Goal: Task Accomplishment & Management: Manage account settings

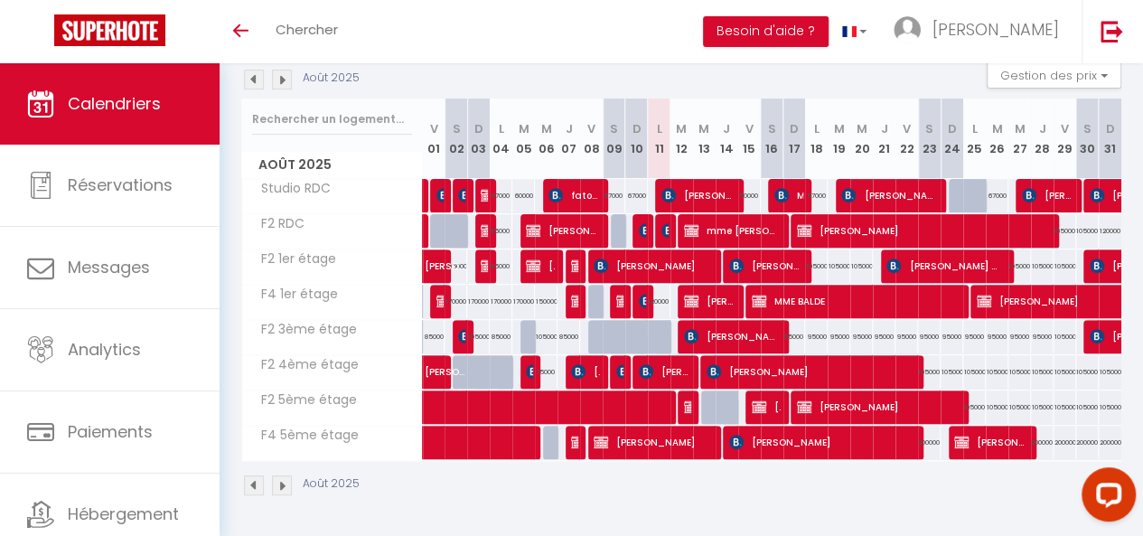
scroll to position [204, 0]
click at [928, 257] on span "[PERSON_NAME] N’[PERSON_NAME]" at bounding box center [944, 265] width 116 height 34
select select "KO"
select select "0"
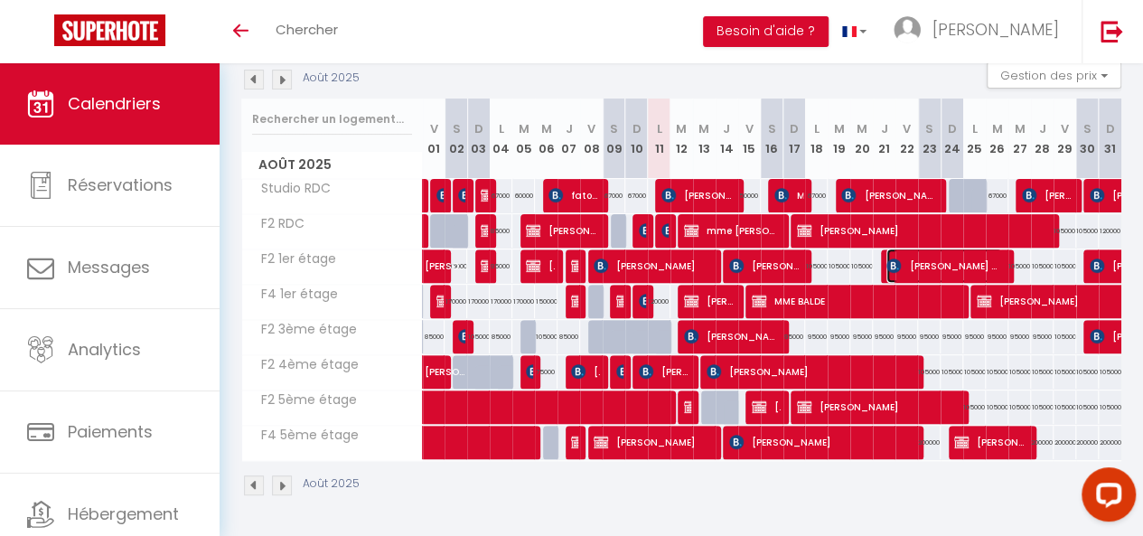
select select "0"
select select "1"
select select
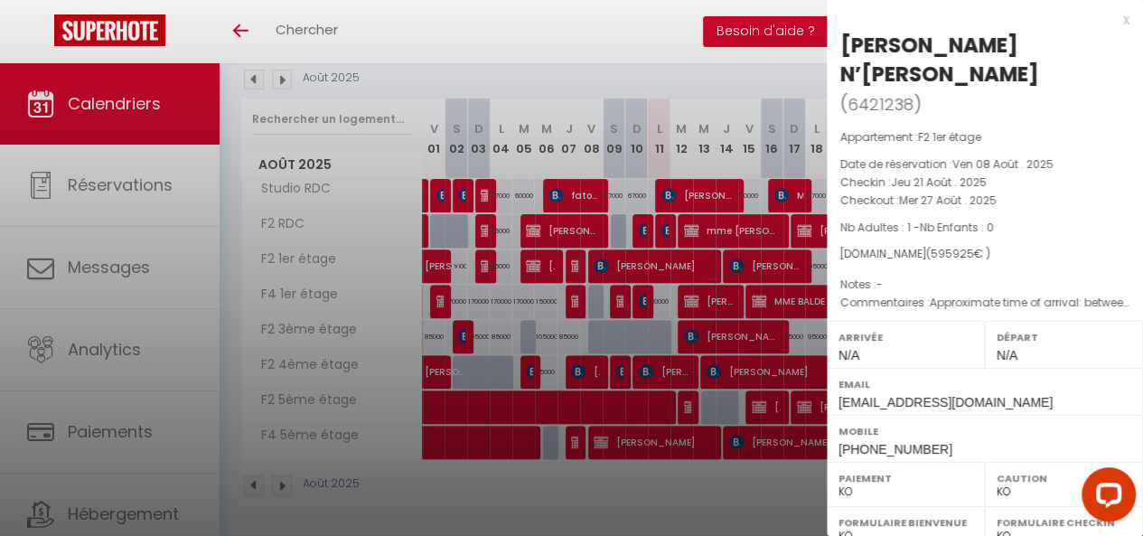
click at [780, 330] on div at bounding box center [571, 268] width 1143 height 536
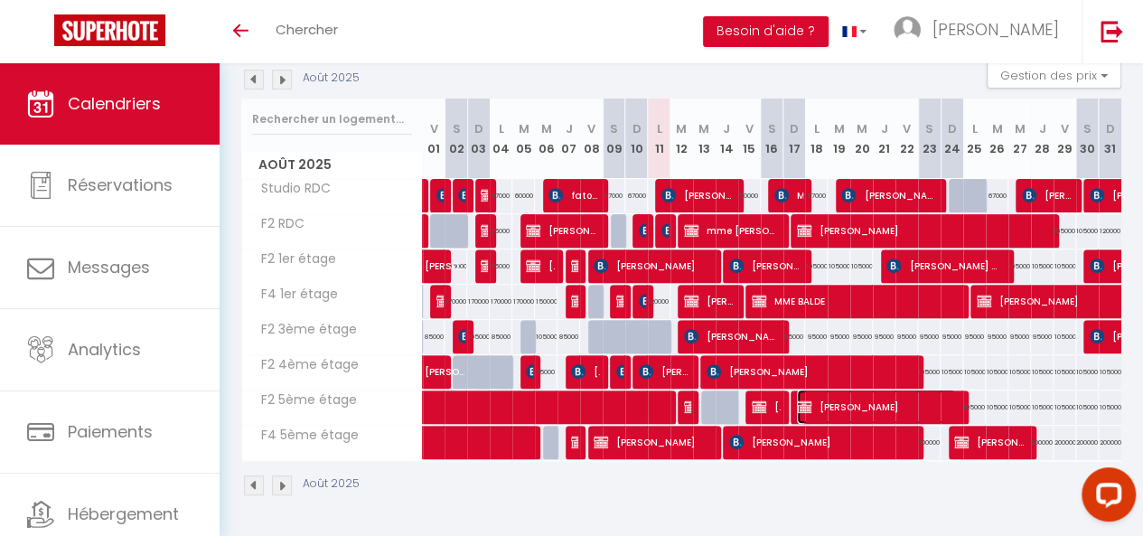
click at [936, 397] on span "[PERSON_NAME]" at bounding box center [876, 406] width 159 height 34
select select "OK"
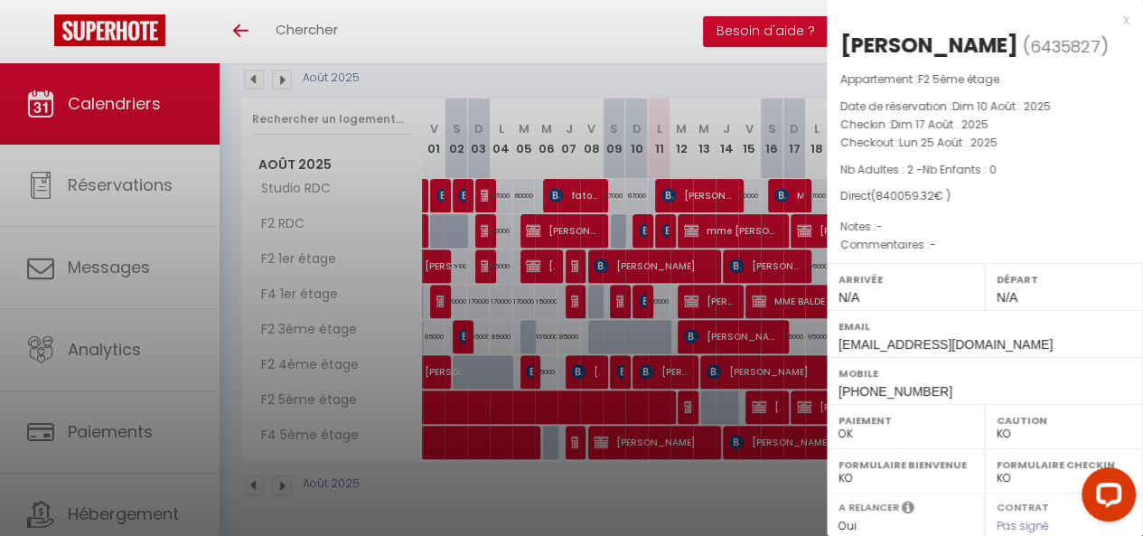
click at [781, 402] on div at bounding box center [571, 268] width 1143 height 536
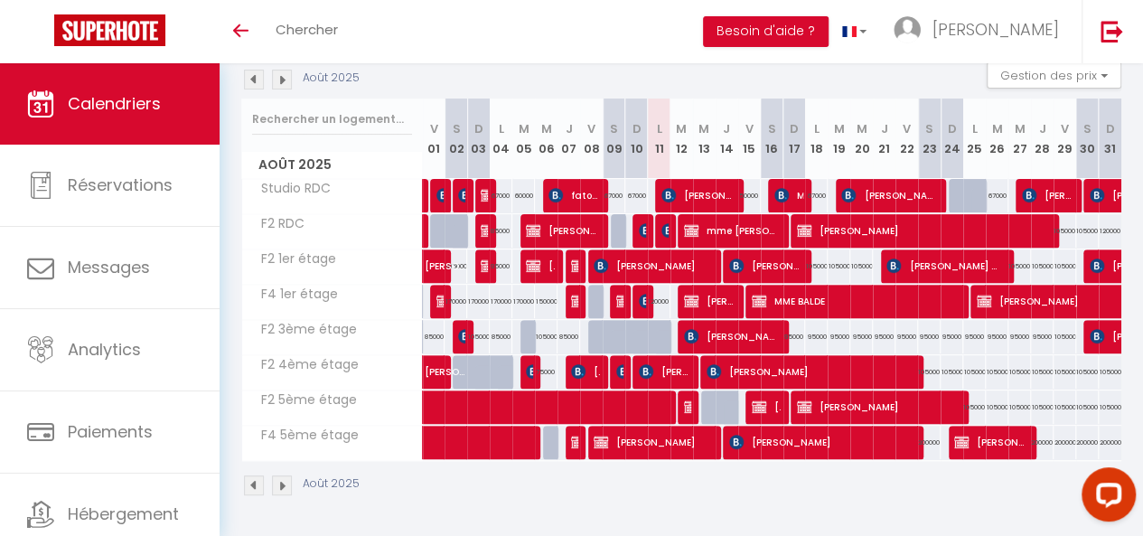
click at [285, 475] on img at bounding box center [282, 485] width 20 height 20
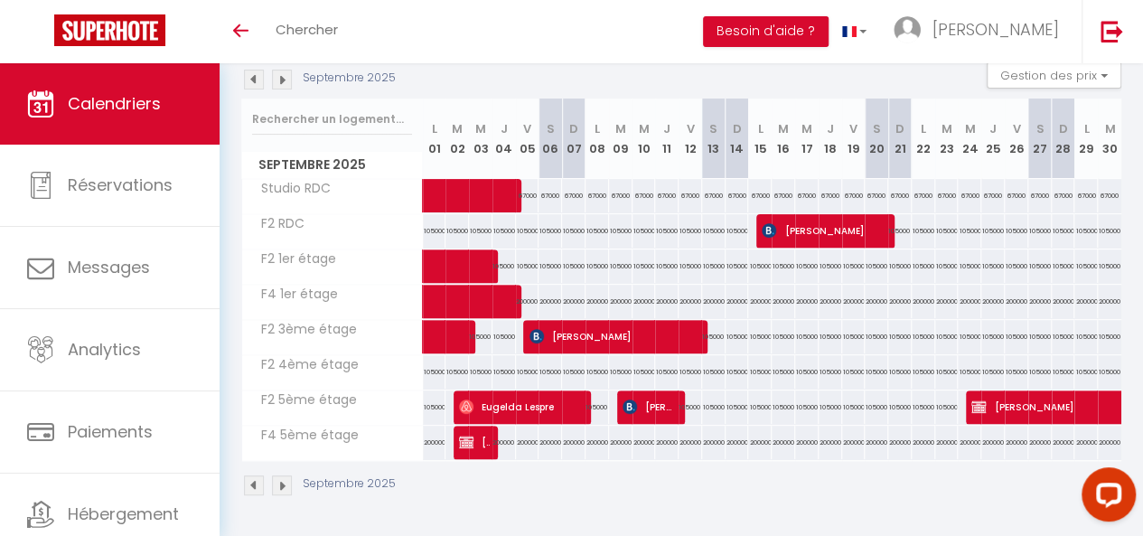
click at [249, 475] on img at bounding box center [254, 485] width 20 height 20
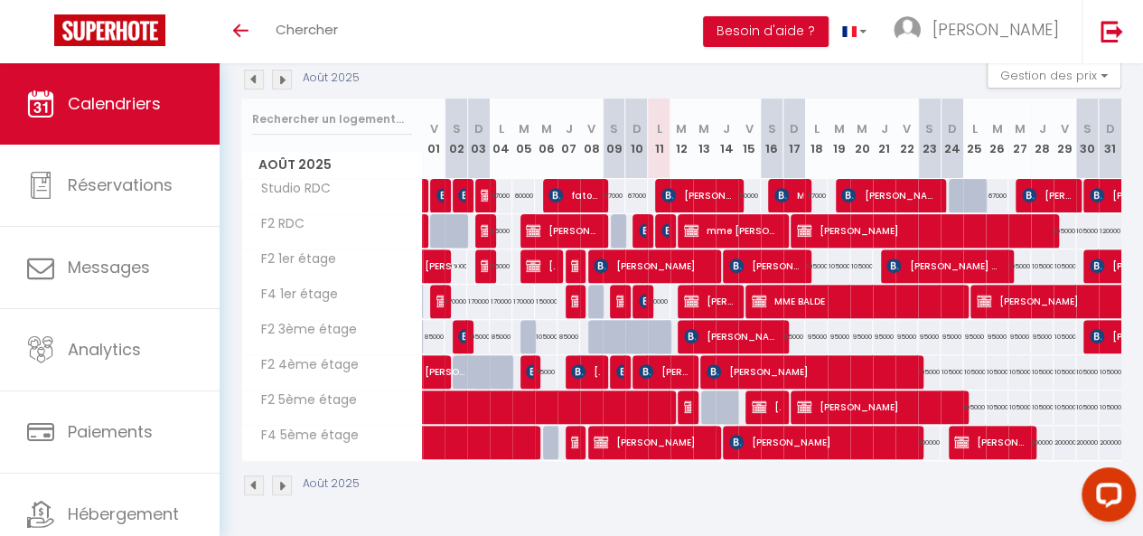
click at [286, 476] on img at bounding box center [282, 485] width 20 height 20
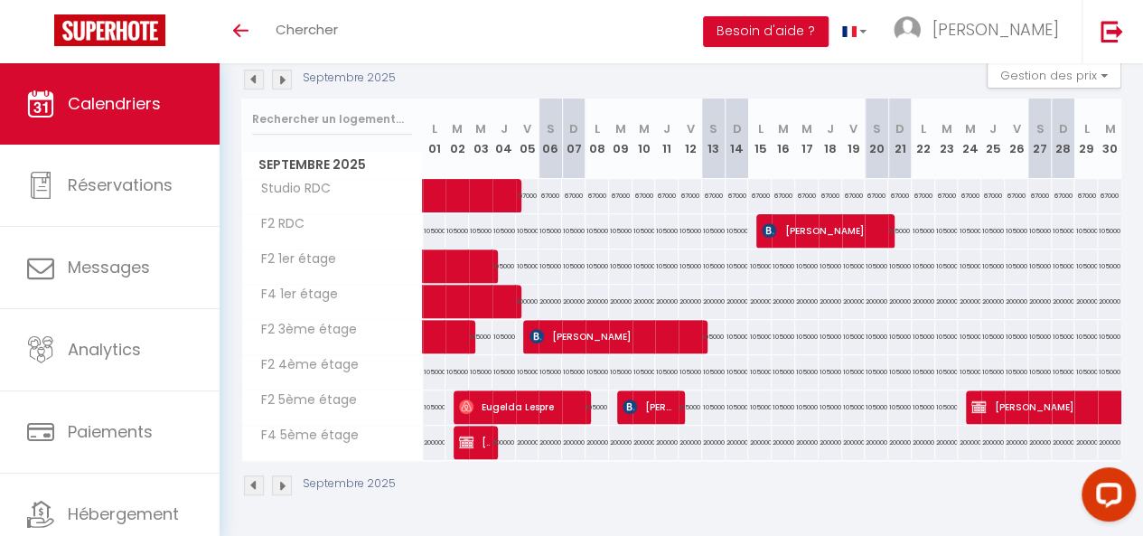
click at [251, 475] on img at bounding box center [254, 485] width 20 height 20
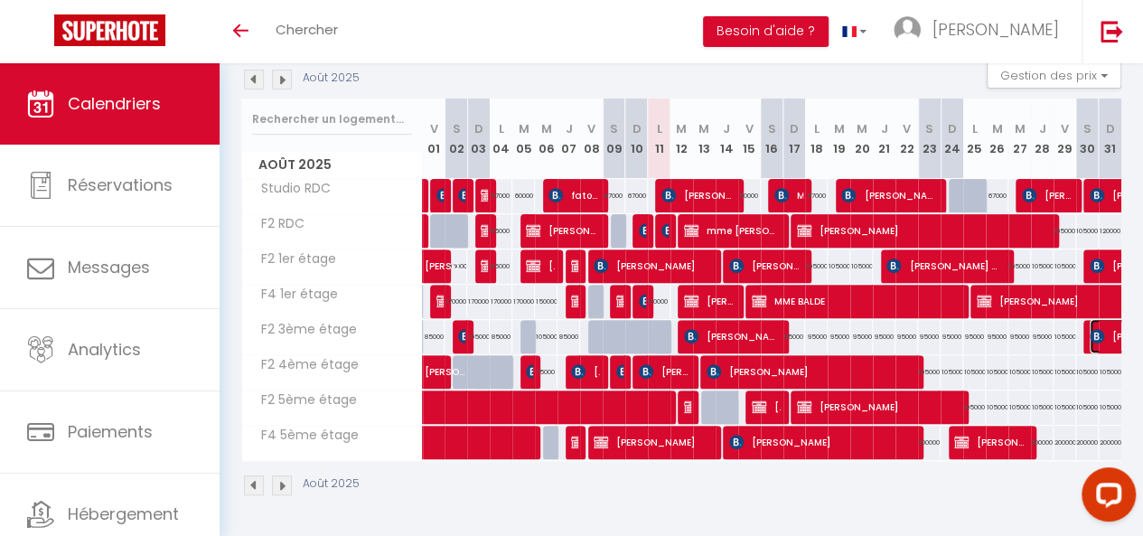
select select "KO"
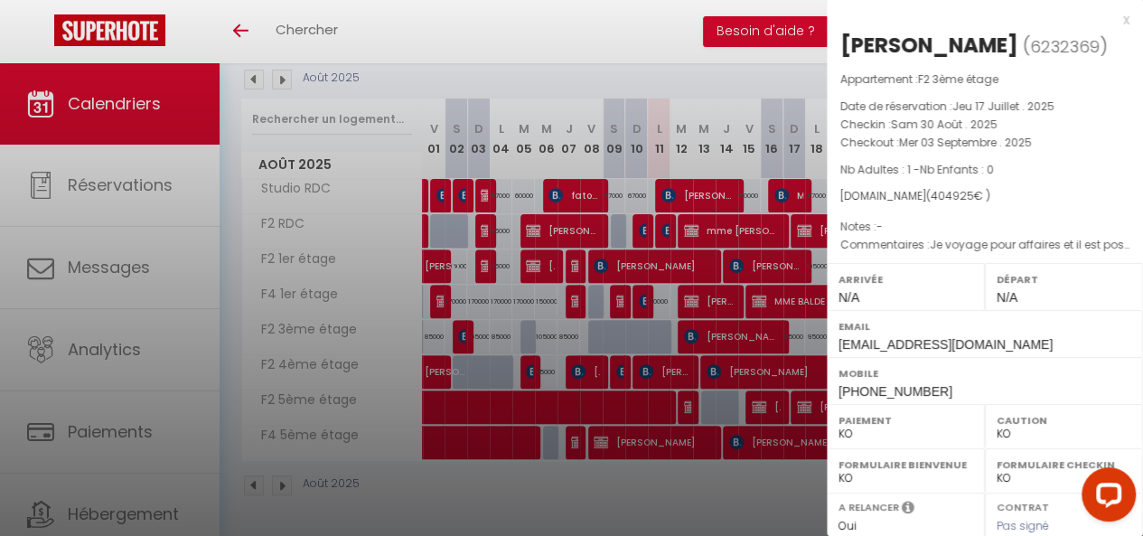
click at [771, 328] on div at bounding box center [571, 268] width 1143 height 536
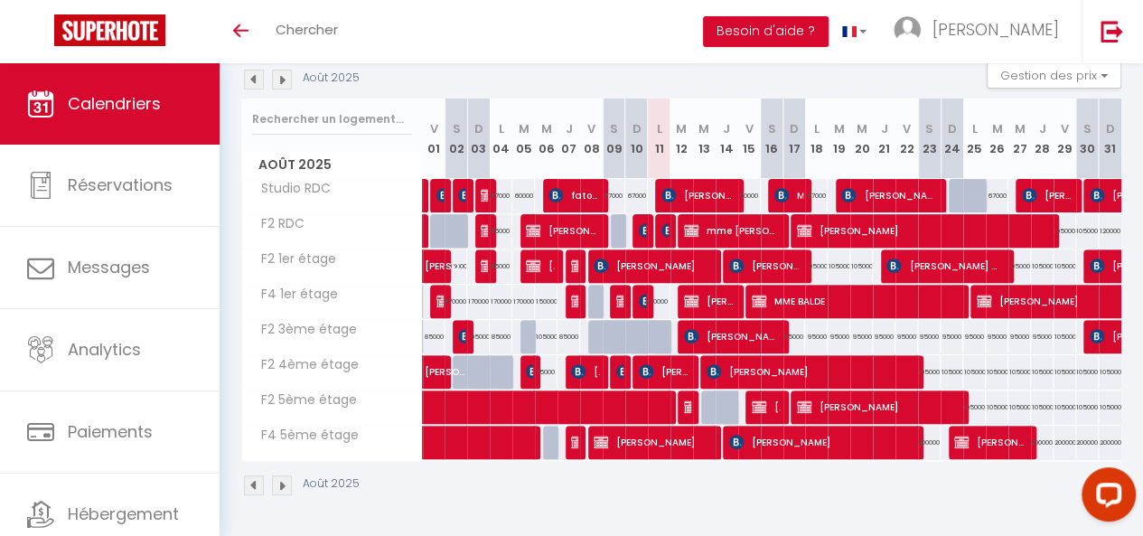
click at [279, 71] on img at bounding box center [282, 80] width 20 height 20
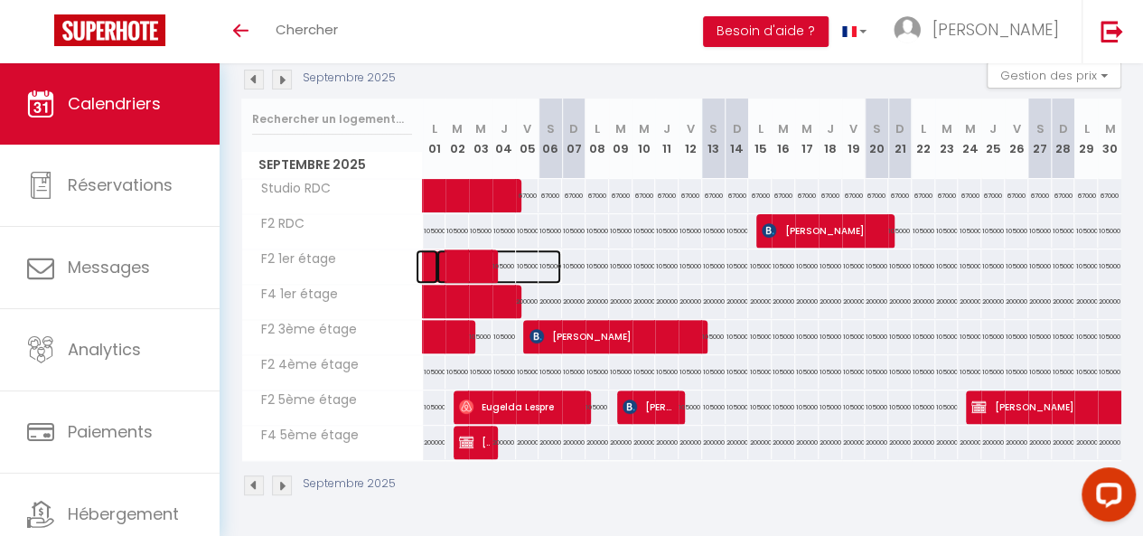
click at [477, 250] on span at bounding box center [498, 266] width 125 height 34
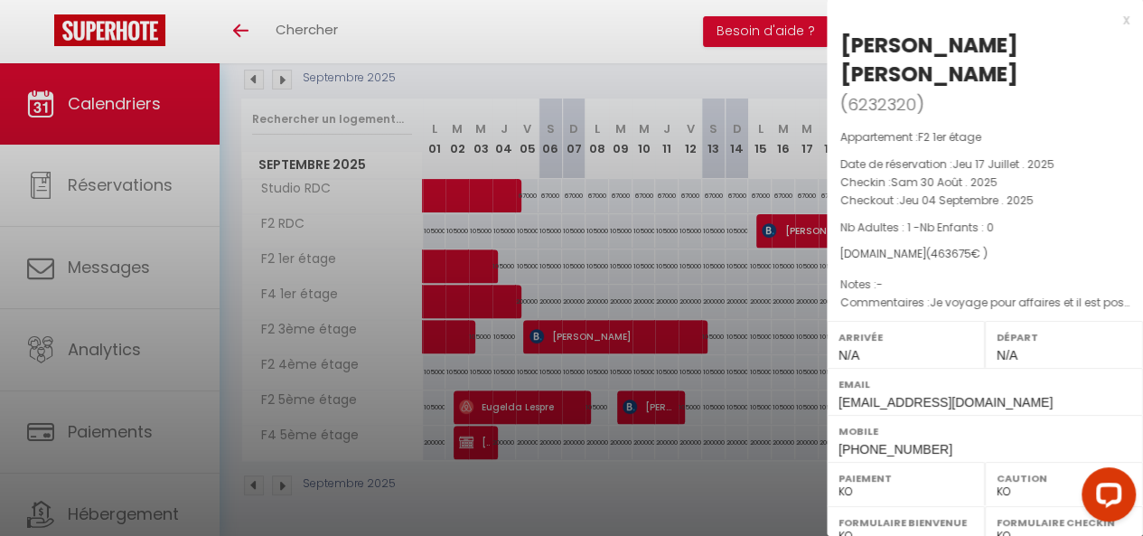
click at [771, 277] on div at bounding box center [571, 268] width 1143 height 536
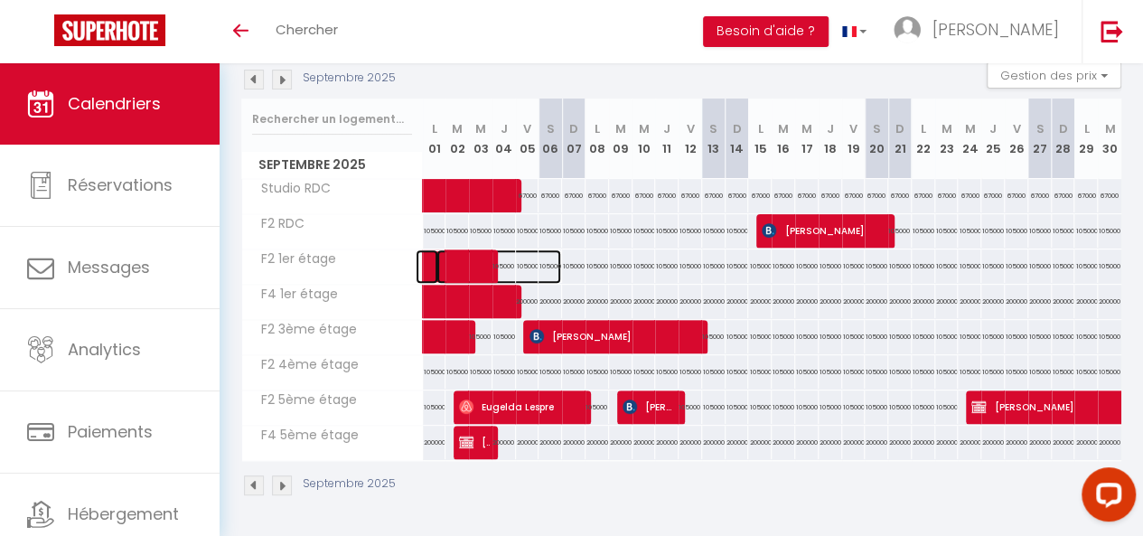
click at [437, 258] on span at bounding box center [498, 266] width 125 height 34
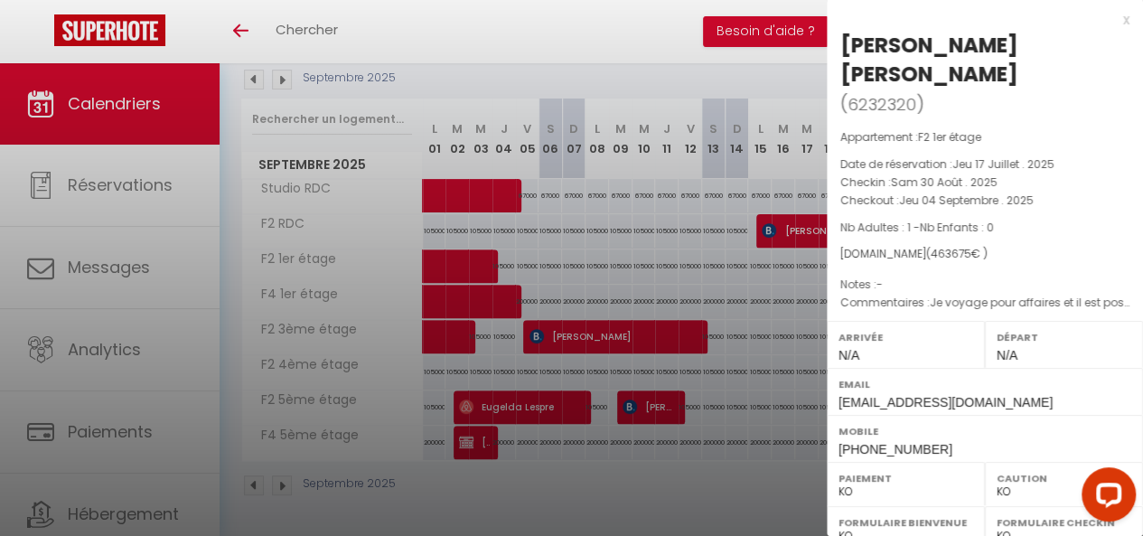
click at [462, 255] on div at bounding box center [571, 268] width 1143 height 536
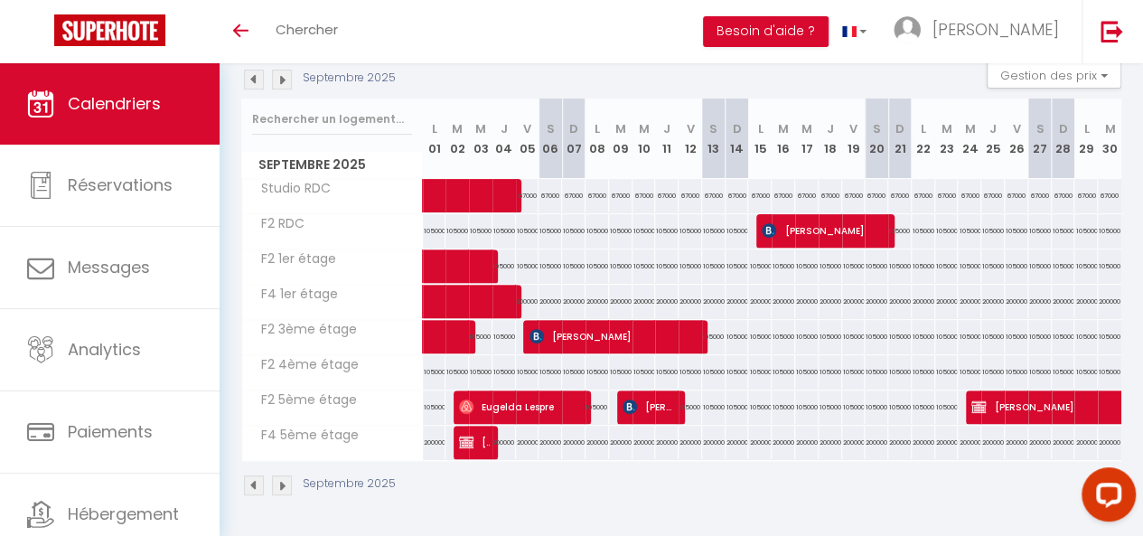
click at [255, 478] on img at bounding box center [254, 485] width 20 height 20
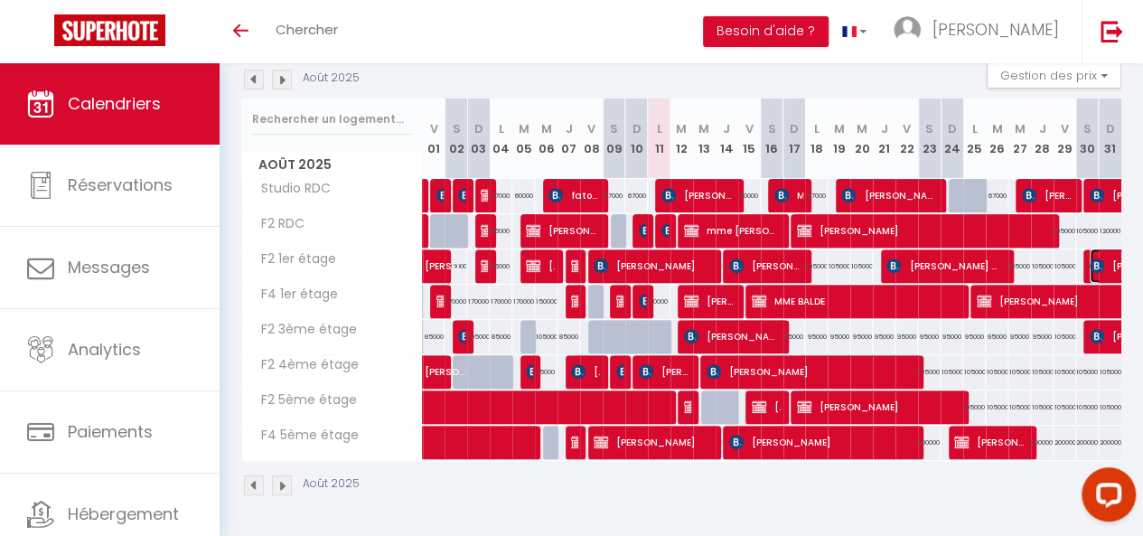
click at [1089, 261] on img at bounding box center [1096, 265] width 14 height 14
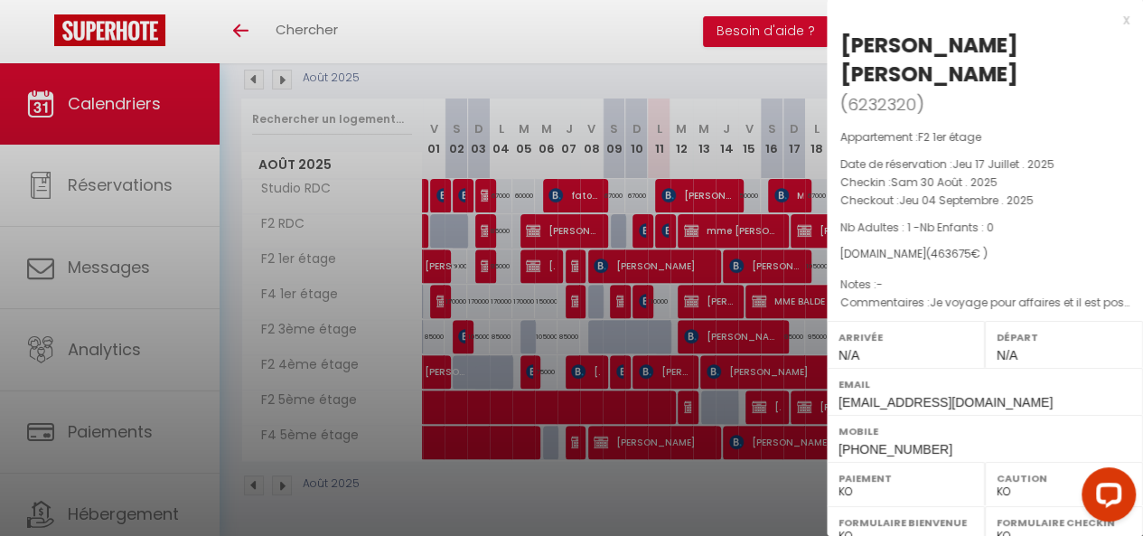
click at [704, 340] on div at bounding box center [571, 268] width 1143 height 536
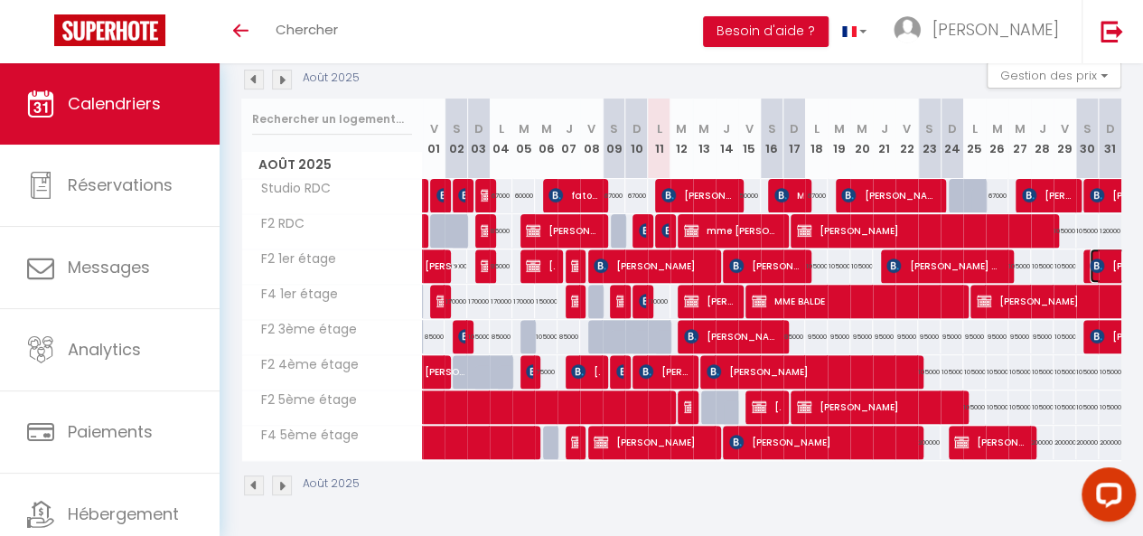
click at [1089, 258] on img at bounding box center [1096, 265] width 14 height 14
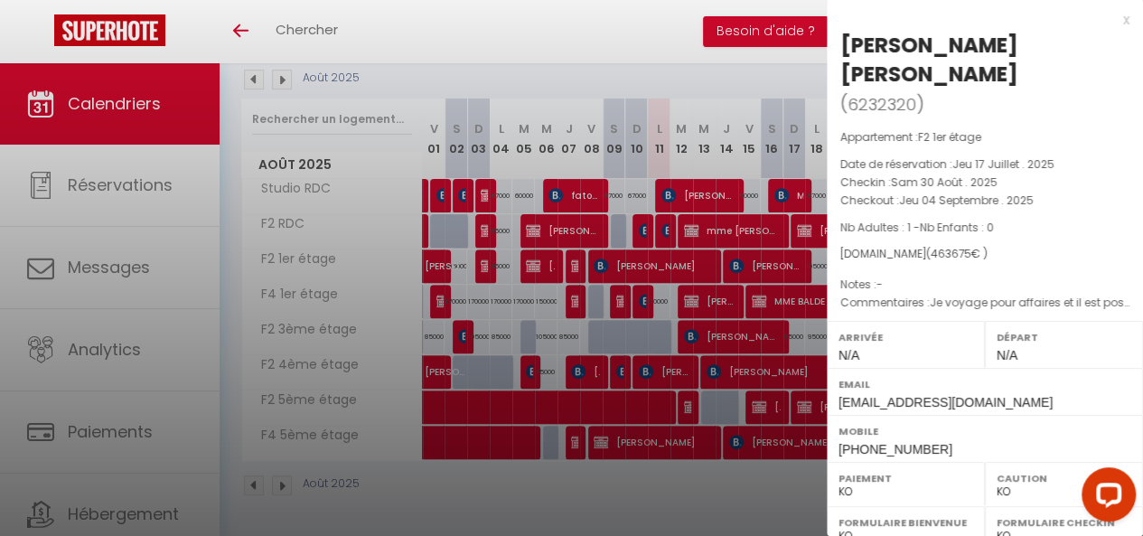
click at [772, 342] on div at bounding box center [571, 268] width 1143 height 536
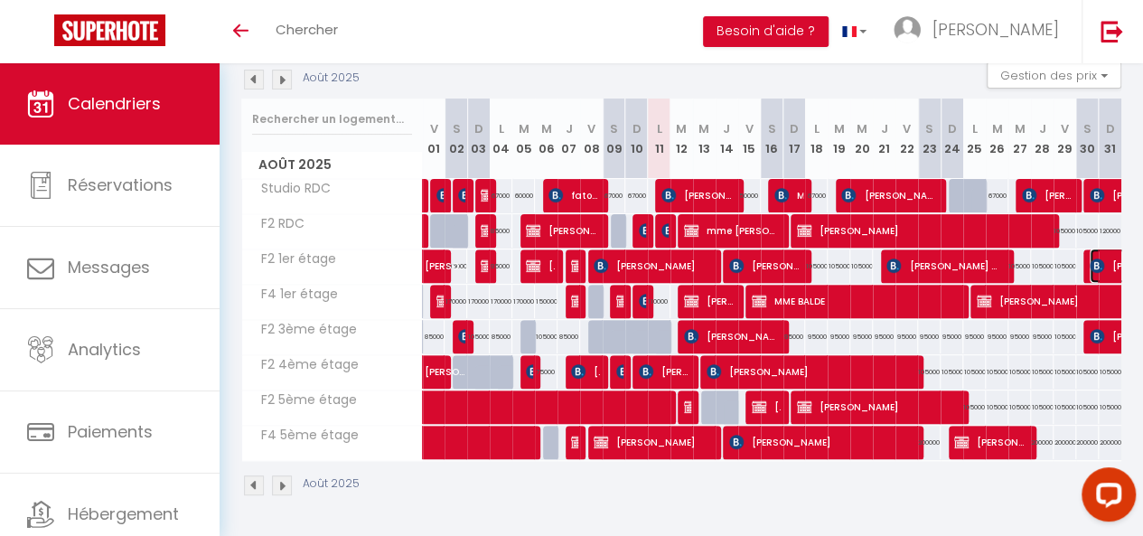
click at [1089, 261] on img at bounding box center [1096, 265] width 14 height 14
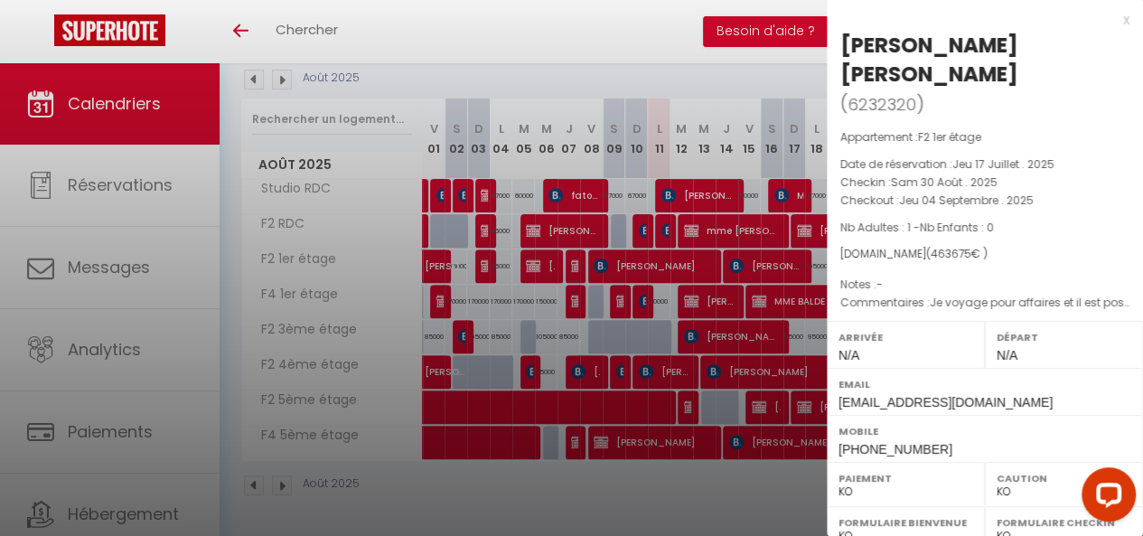
click at [718, 382] on div at bounding box center [571, 268] width 1143 height 536
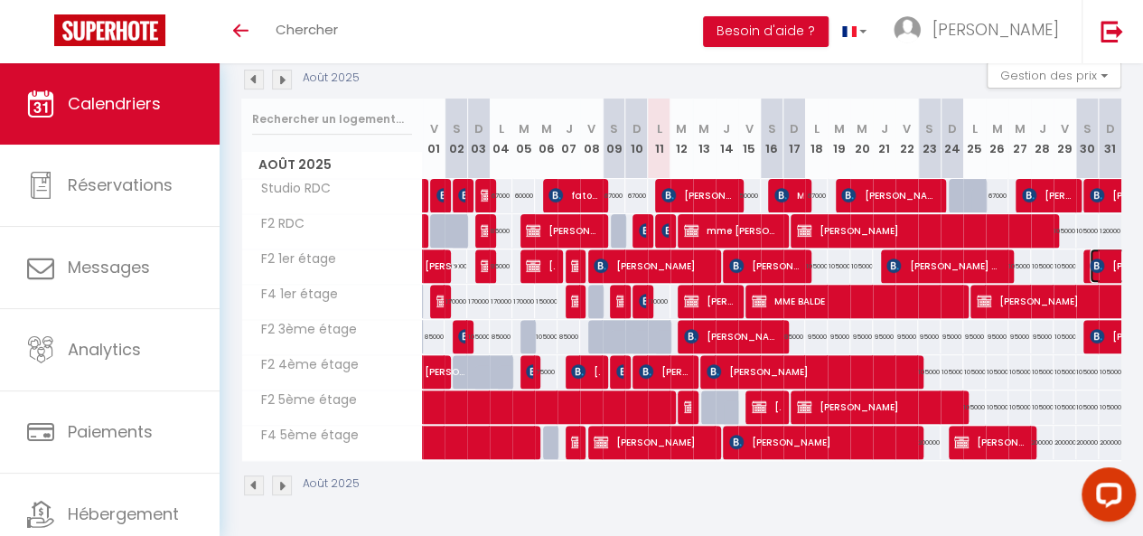
click at [1089, 260] on img at bounding box center [1096, 265] width 14 height 14
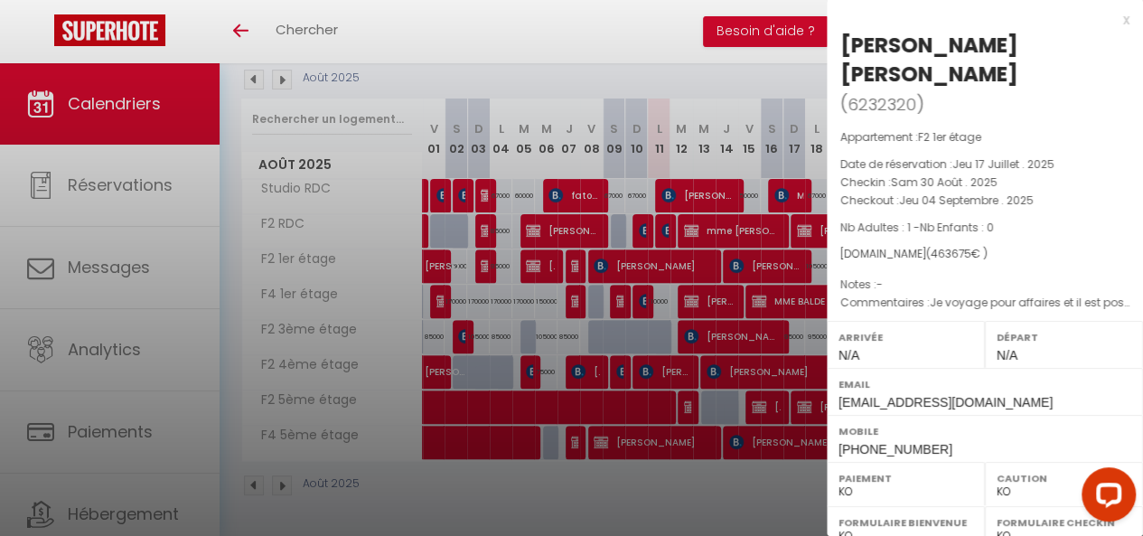
click at [649, 252] on div at bounding box center [571, 268] width 1143 height 536
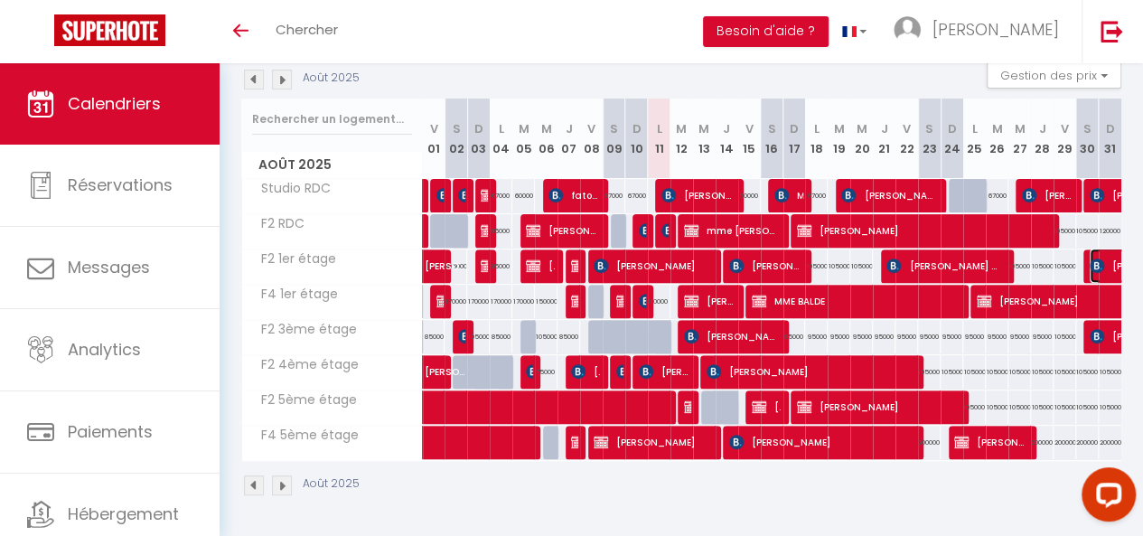
click at [1089, 258] on img at bounding box center [1096, 265] width 14 height 14
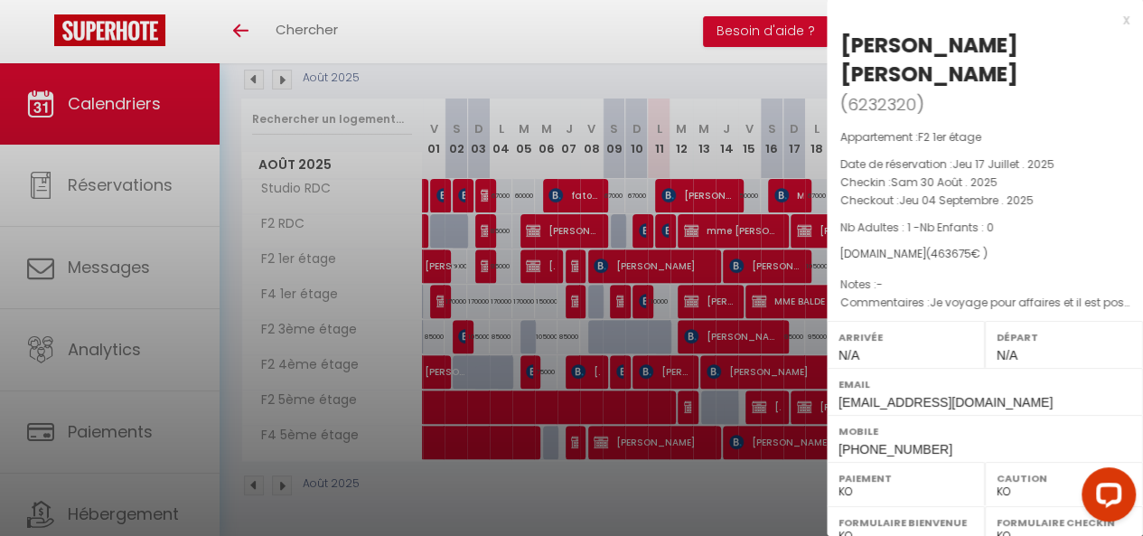
click at [386, 108] on div at bounding box center [571, 268] width 1143 height 536
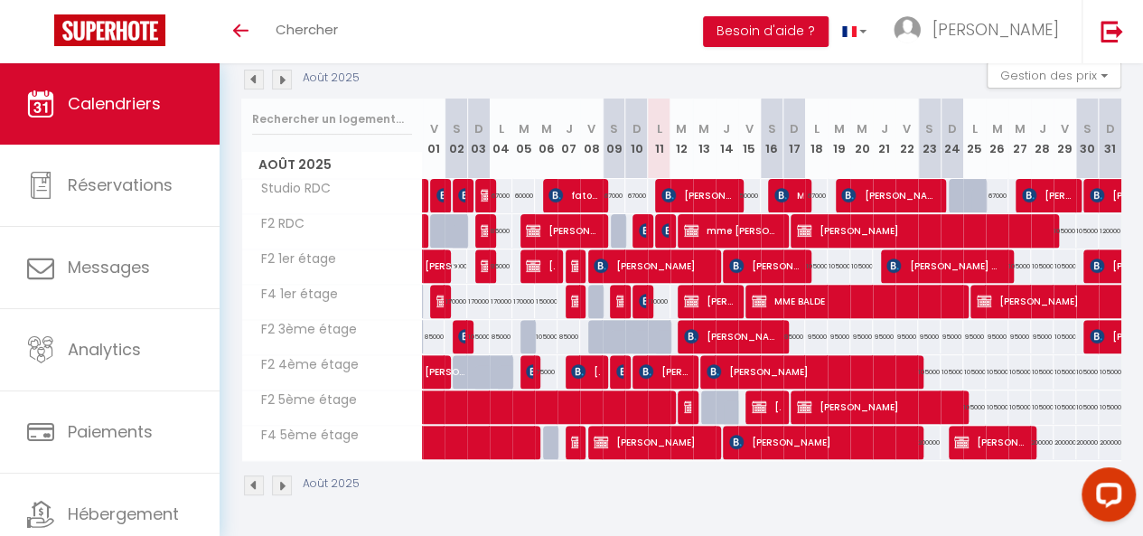
click at [284, 79] on img at bounding box center [282, 80] width 20 height 20
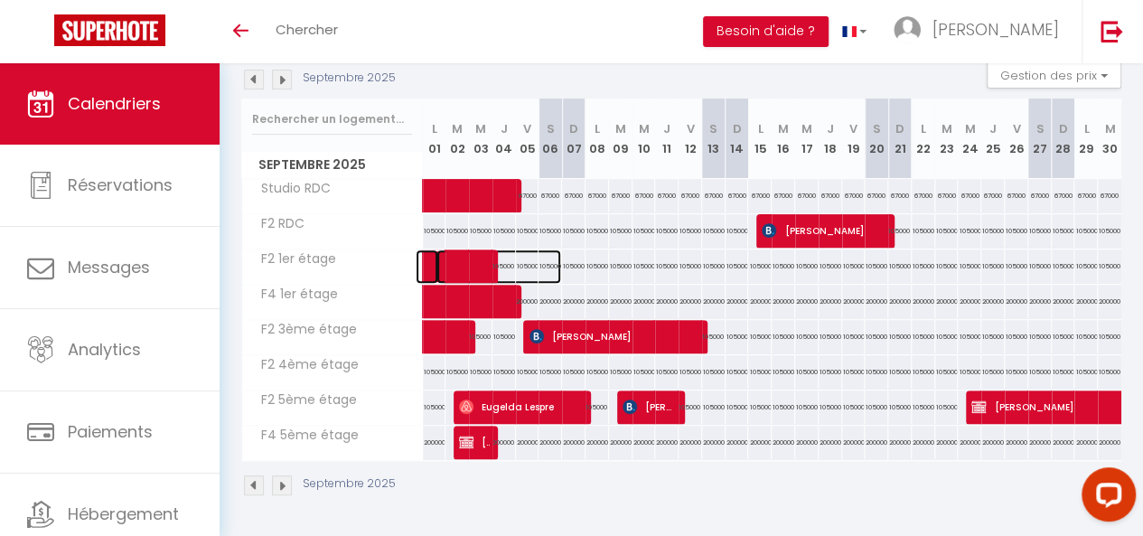
click at [466, 257] on span at bounding box center [498, 266] width 125 height 34
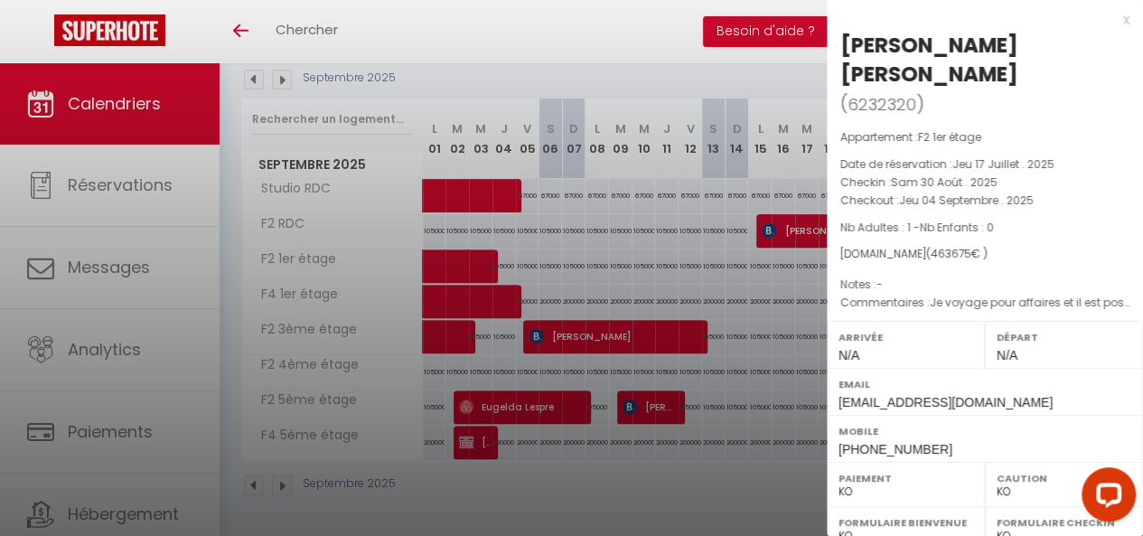
click at [467, 257] on div at bounding box center [571, 268] width 1143 height 536
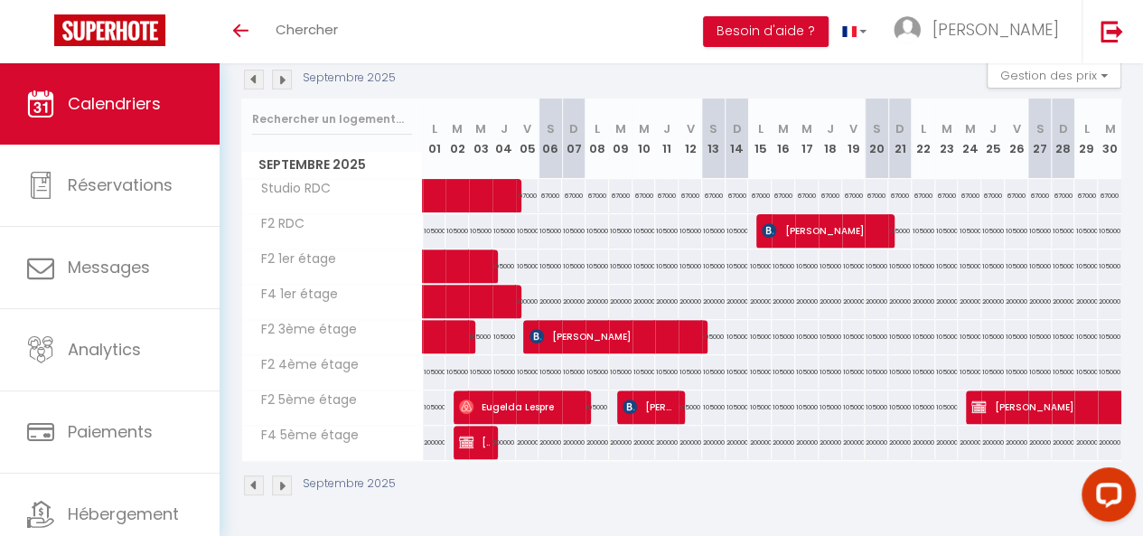
click at [251, 71] on img at bounding box center [254, 80] width 20 height 20
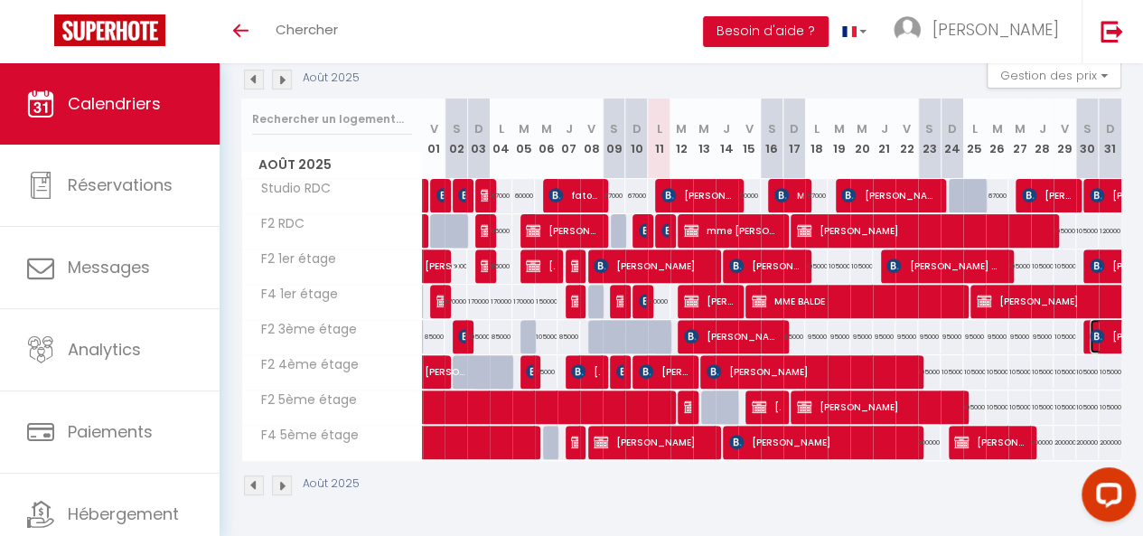
click at [1089, 329] on img at bounding box center [1096, 336] width 14 height 14
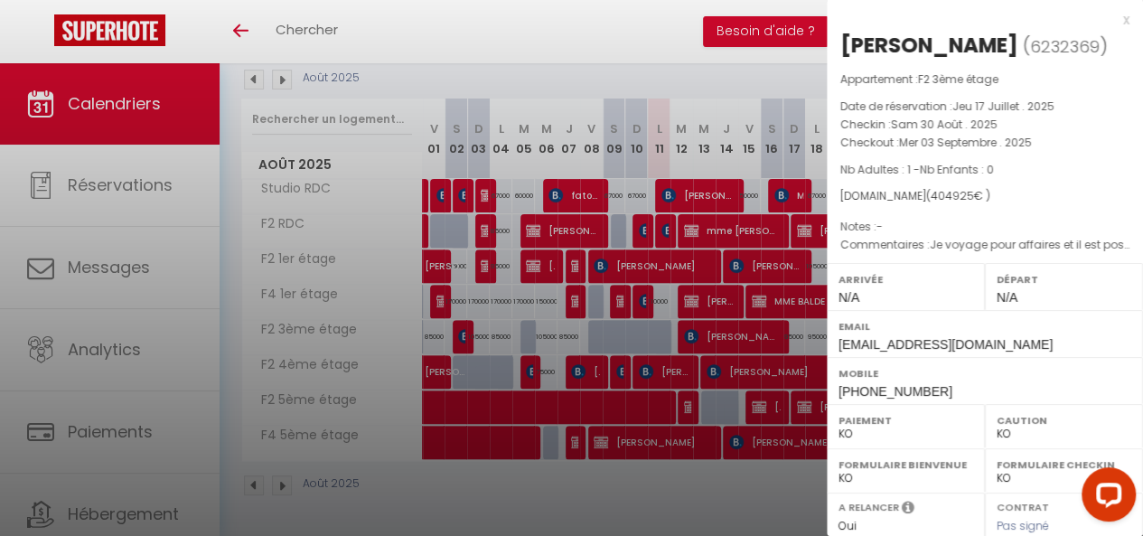
click at [715, 331] on div at bounding box center [571, 268] width 1143 height 536
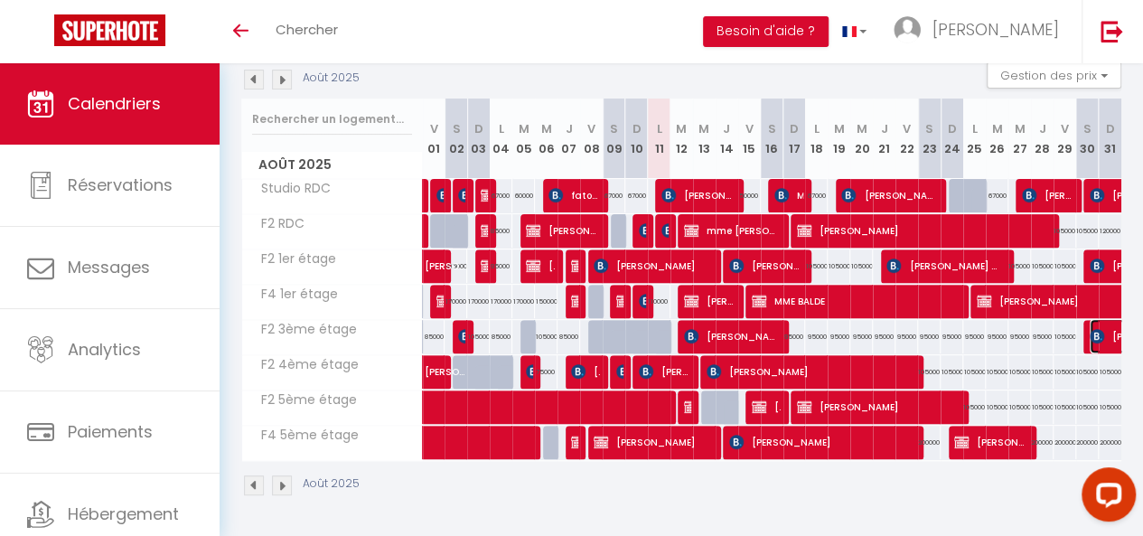
click at [1089, 329] on img at bounding box center [1096, 336] width 14 height 14
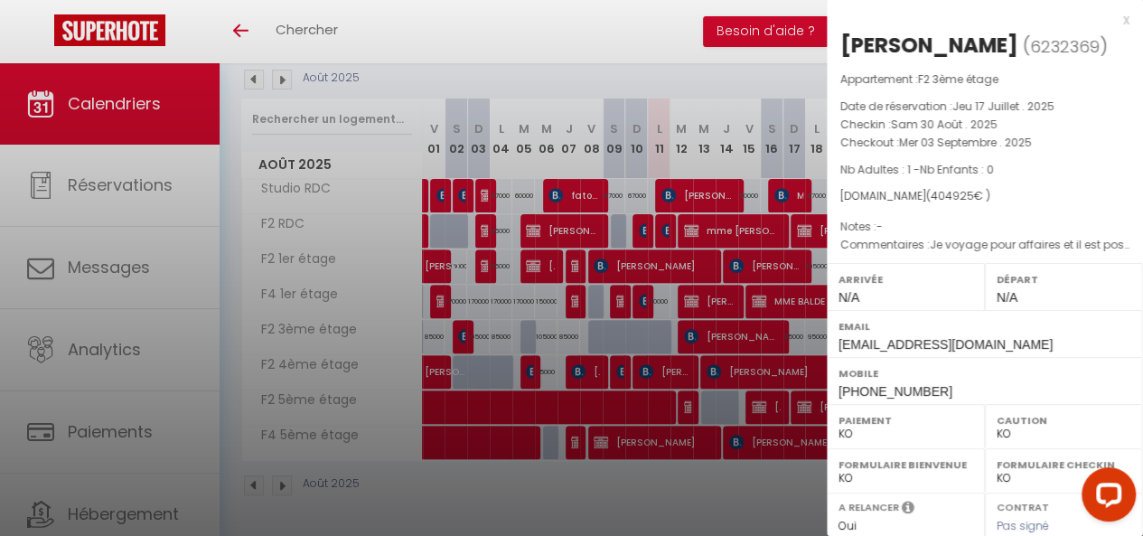
click at [789, 254] on div at bounding box center [571, 268] width 1143 height 536
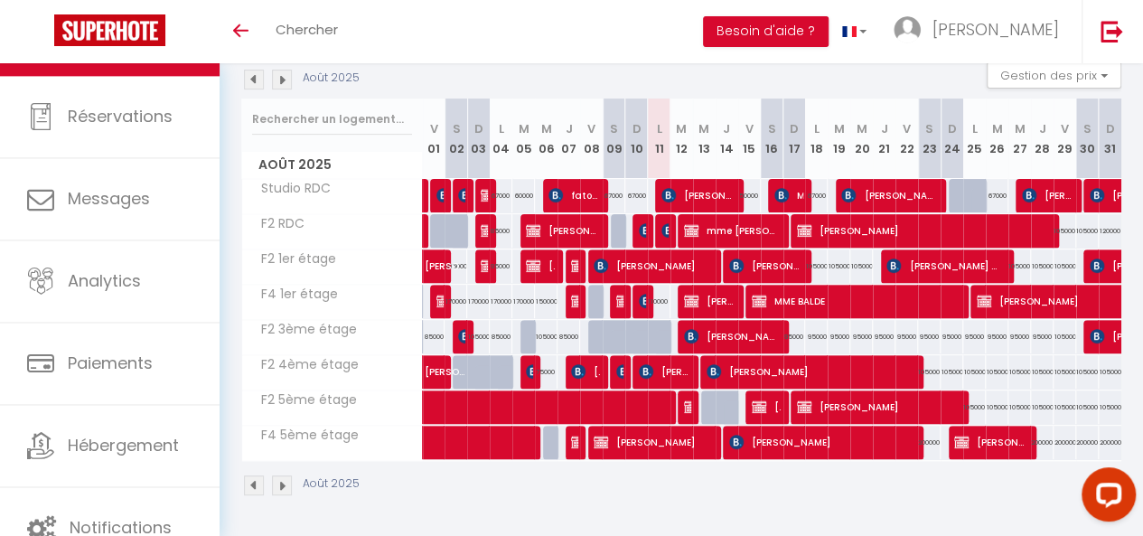
click at [277, 77] on img at bounding box center [282, 80] width 20 height 20
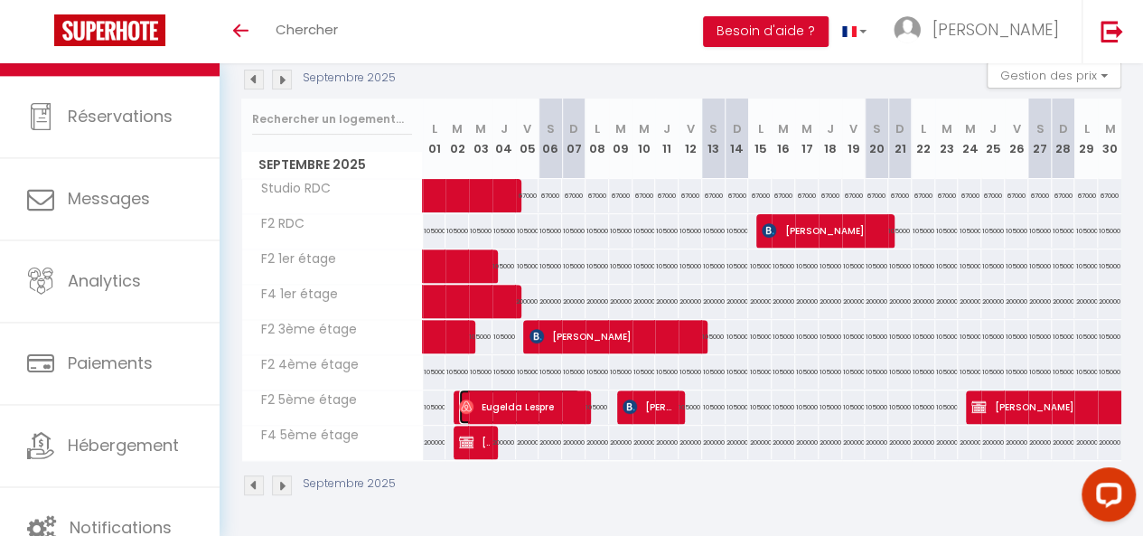
click at [480, 395] on span "Eugelda Lespre" at bounding box center [519, 406] width 120 height 34
select select "OK"
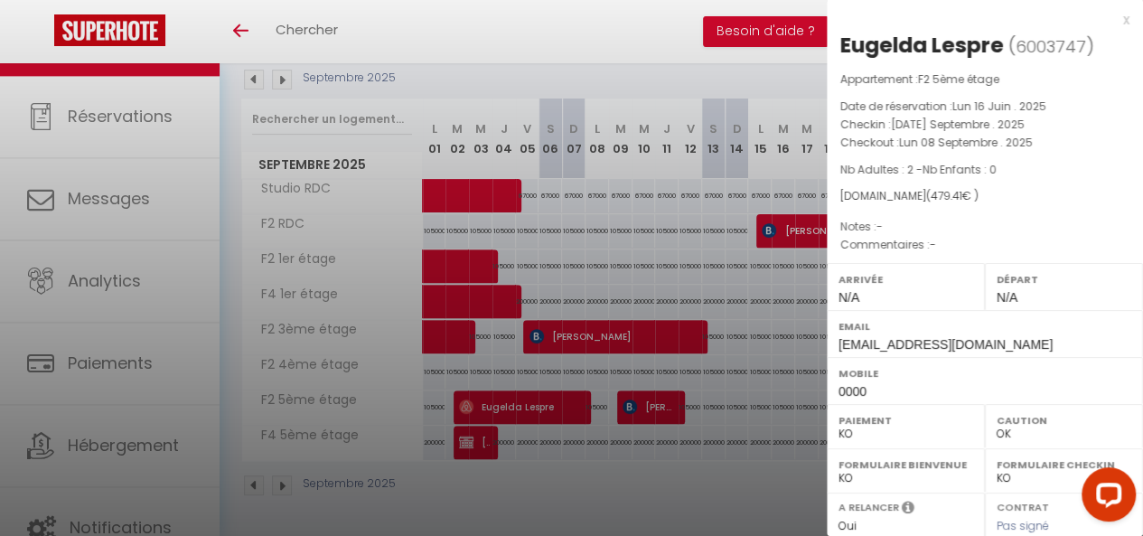
click at [482, 395] on div at bounding box center [571, 268] width 1143 height 536
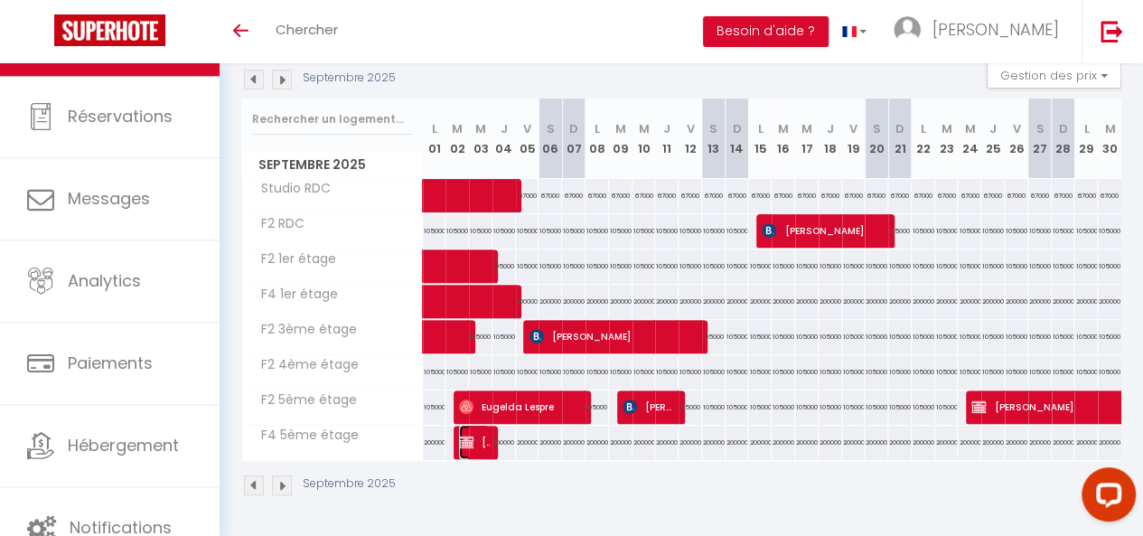
click at [480, 427] on span "[PERSON_NAME]" at bounding box center [474, 442] width 30 height 34
select select "OK"
select select "KO"
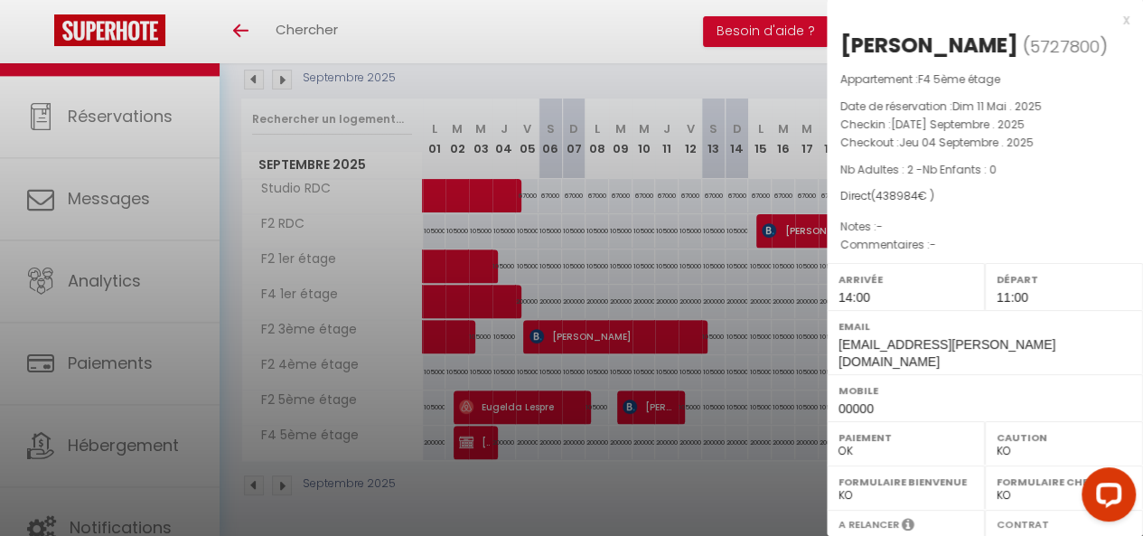
click at [471, 428] on div at bounding box center [571, 268] width 1143 height 536
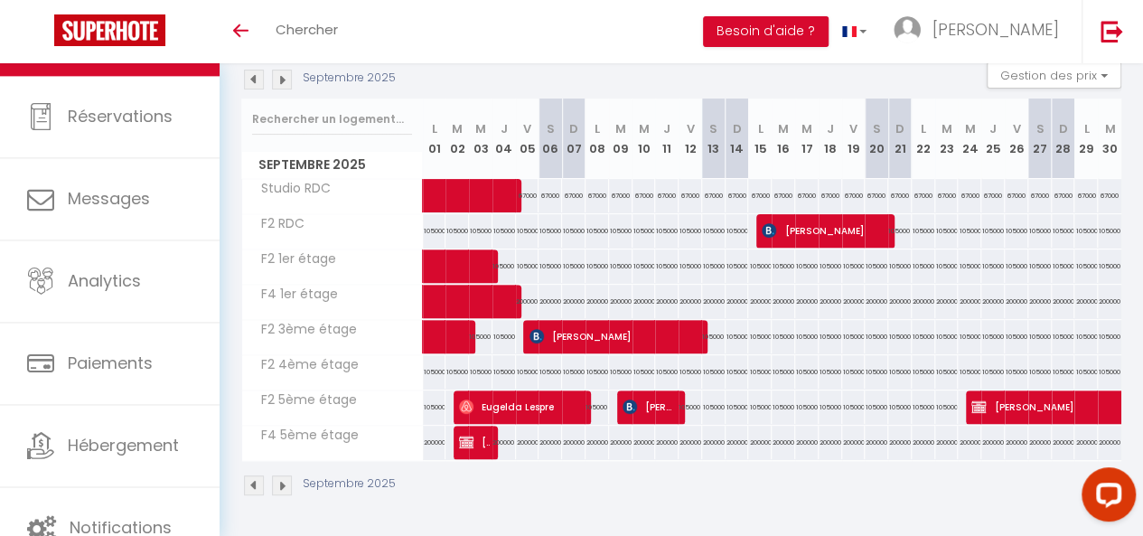
click at [257, 79] on img at bounding box center [254, 80] width 20 height 20
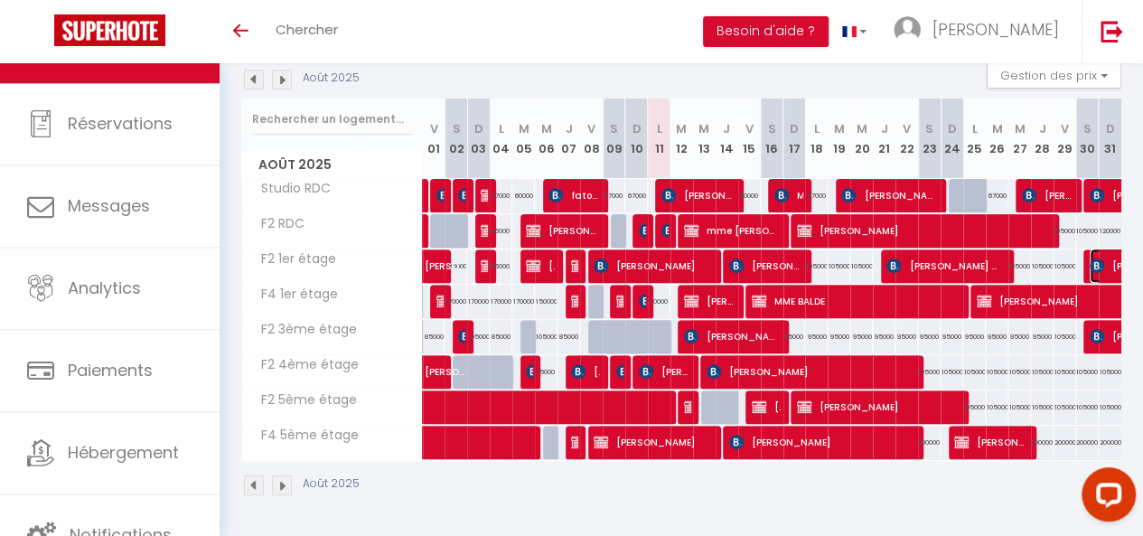
click at [1089, 261] on img at bounding box center [1096, 265] width 14 height 14
select select "KO"
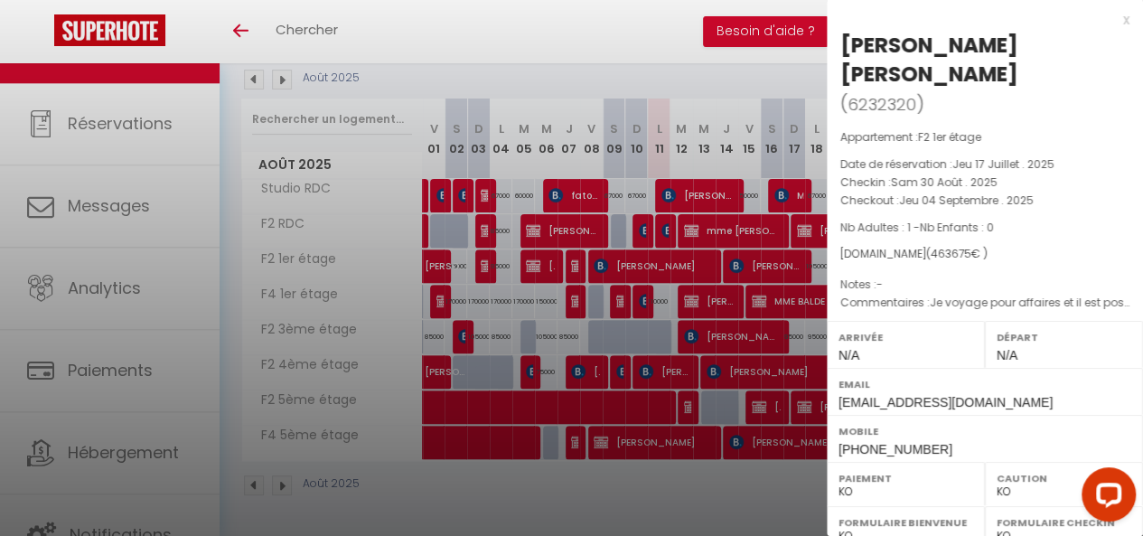
click at [693, 406] on div at bounding box center [571, 268] width 1143 height 536
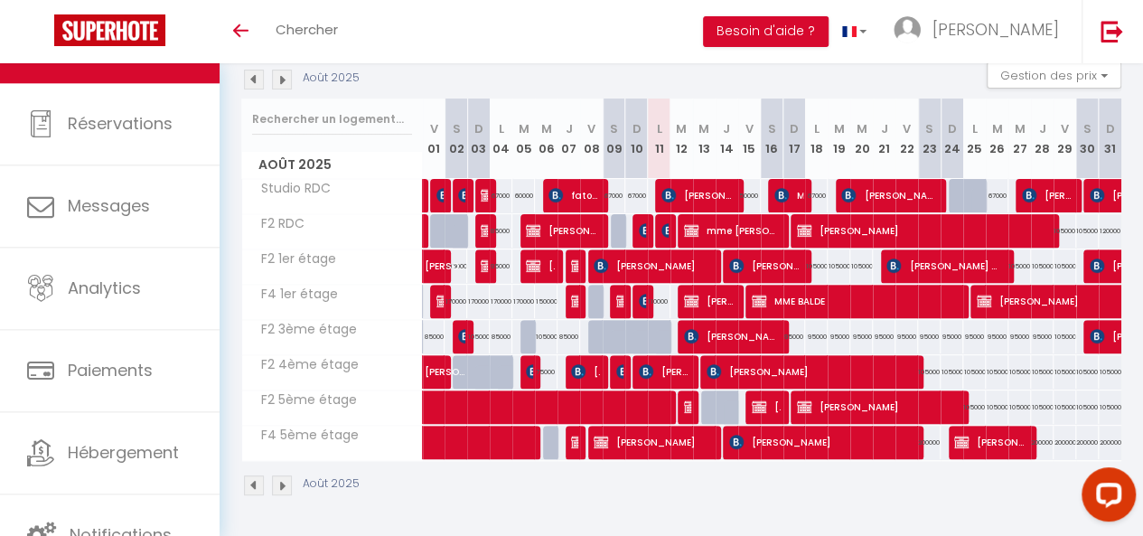
click at [285, 77] on img at bounding box center [282, 80] width 20 height 20
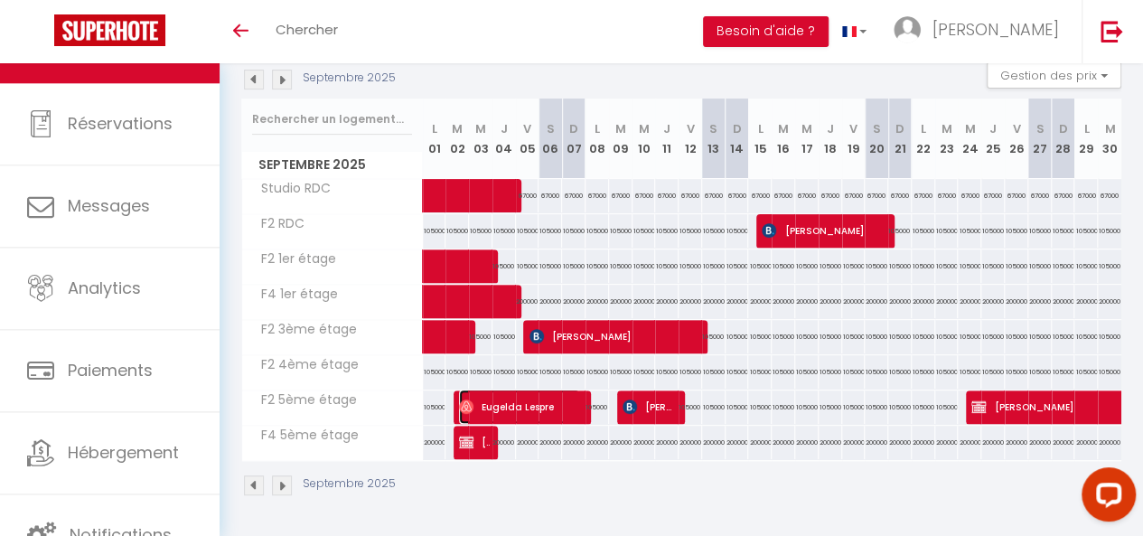
click at [531, 401] on span "Eugelda Lespre" at bounding box center [519, 406] width 120 height 34
select select "OK"
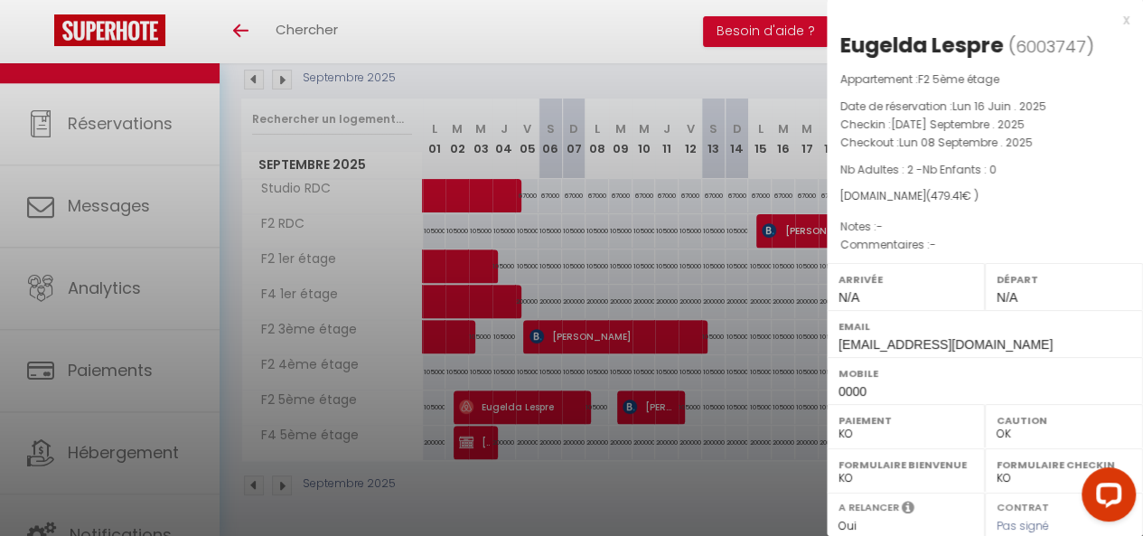
click at [489, 432] on div at bounding box center [571, 268] width 1143 height 536
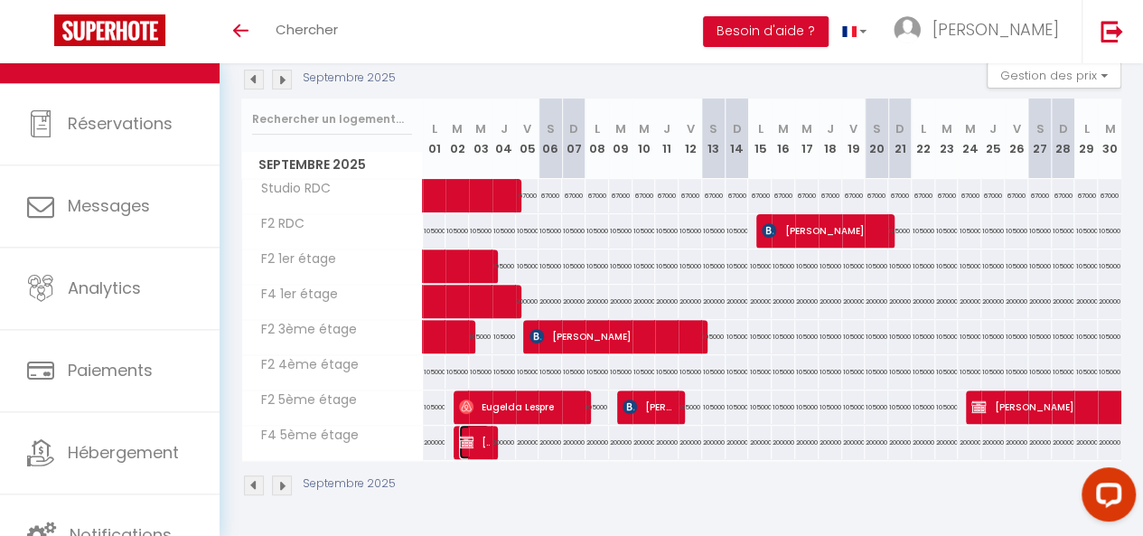
click at [477, 433] on span "[PERSON_NAME]" at bounding box center [474, 442] width 30 height 34
select select "OK"
select select "KO"
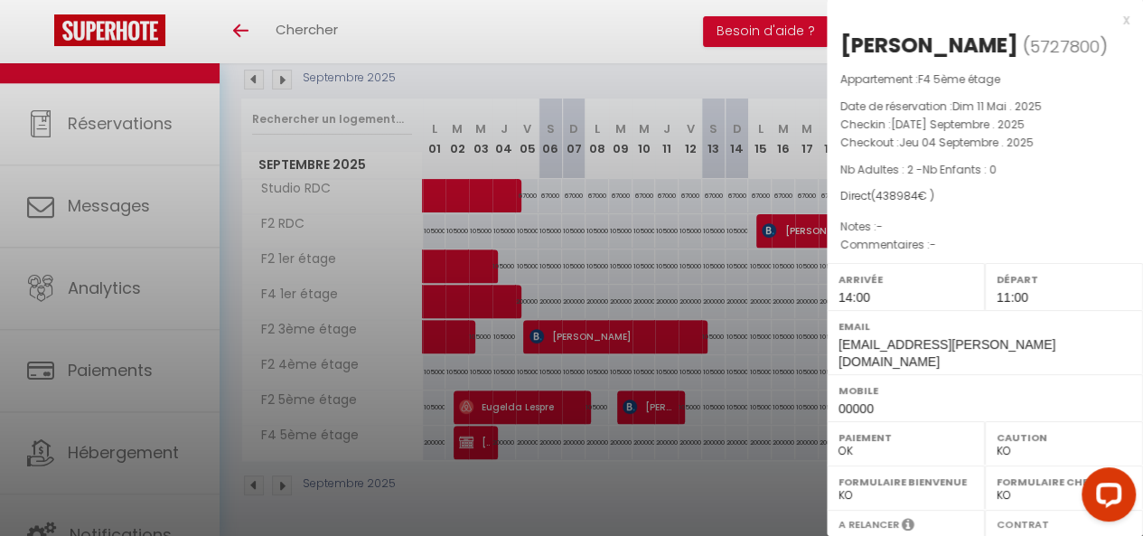
click at [470, 432] on div at bounding box center [571, 268] width 1143 height 536
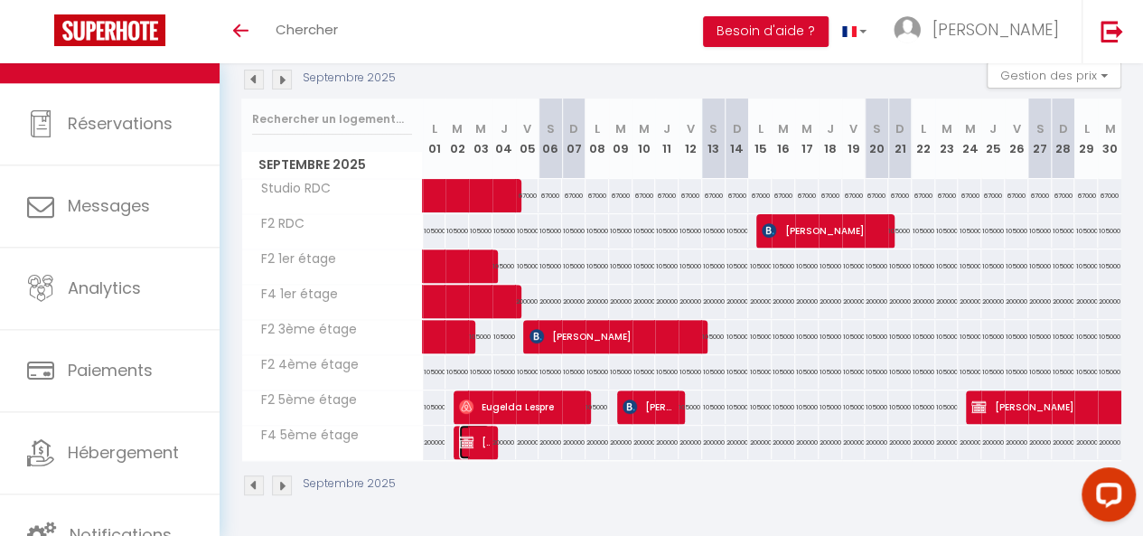
click at [466, 435] on img at bounding box center [466, 441] width 14 height 14
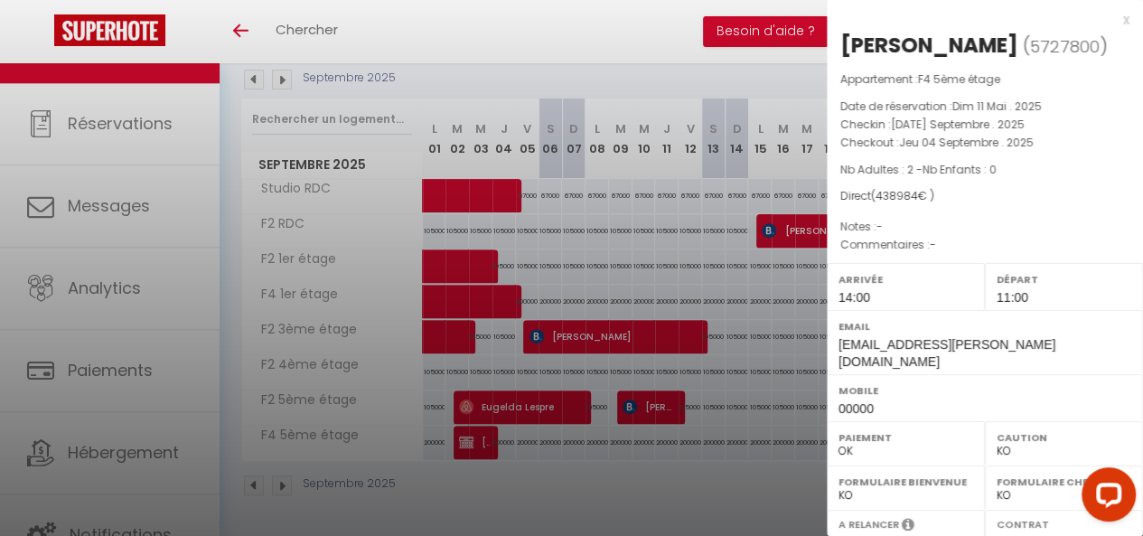
click at [253, 472] on div at bounding box center [571, 268] width 1143 height 536
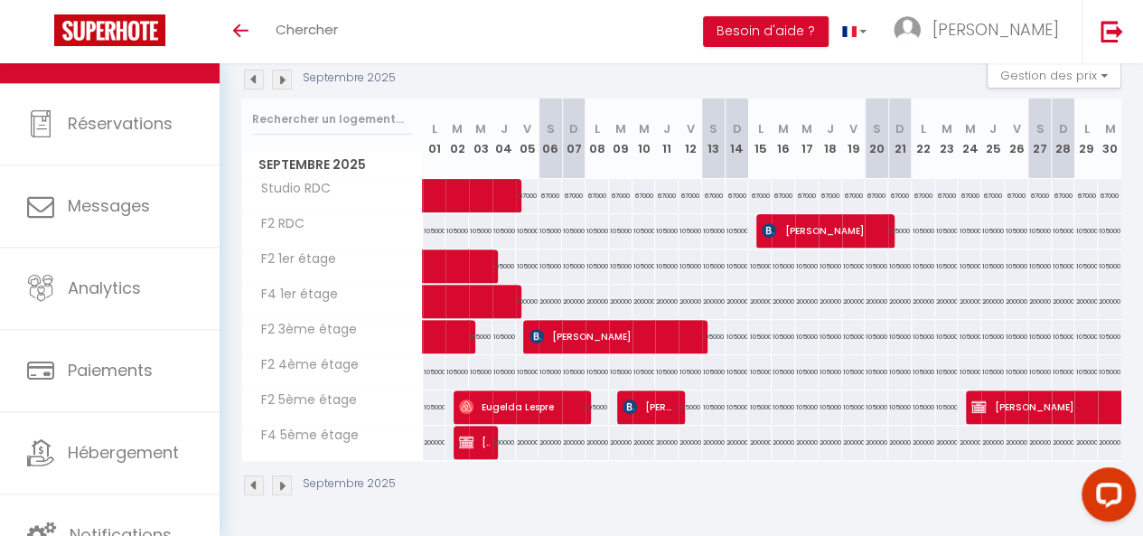
click at [253, 475] on img at bounding box center [254, 485] width 20 height 20
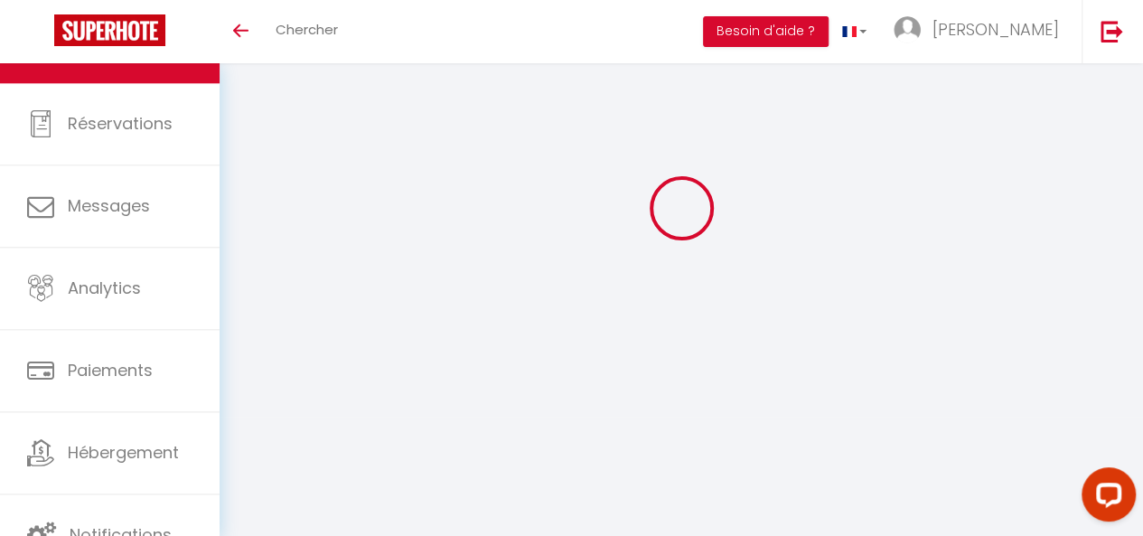
select select "KO"
select select "0"
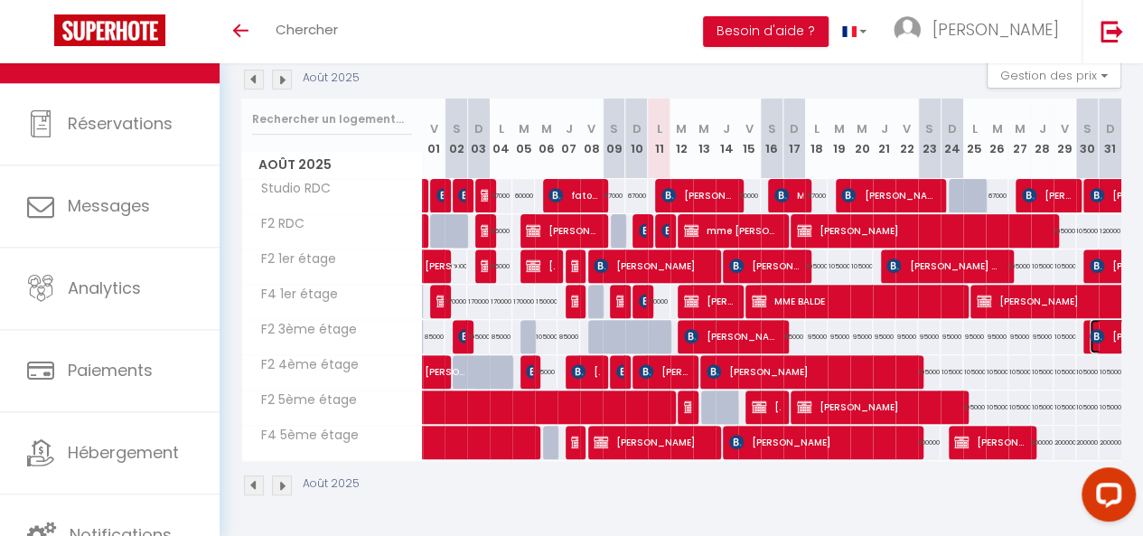
click at [1089, 329] on img at bounding box center [1096, 336] width 14 height 14
select select "KO"
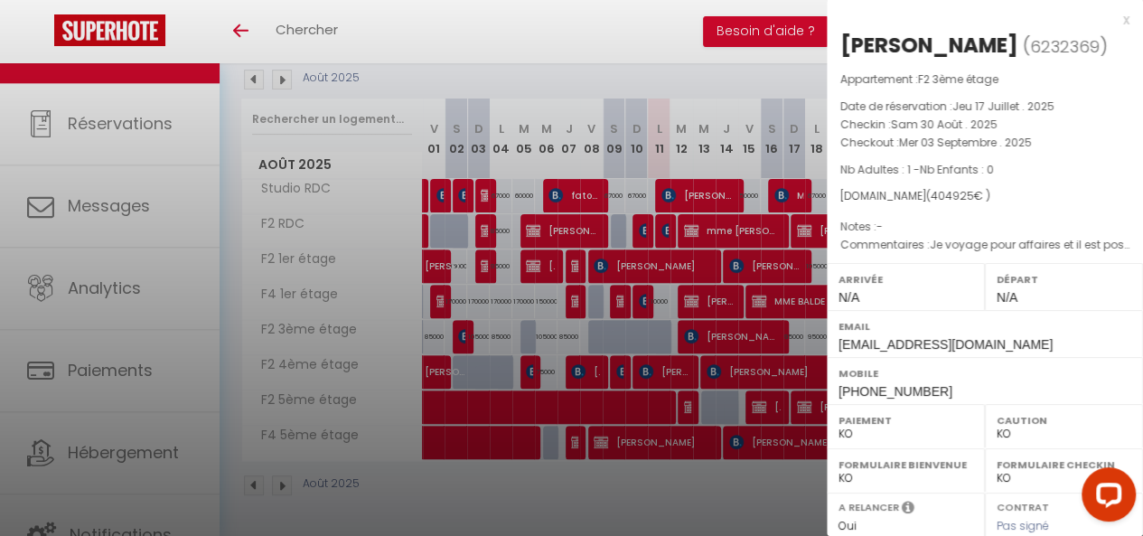
click at [753, 424] on div at bounding box center [571, 268] width 1143 height 536
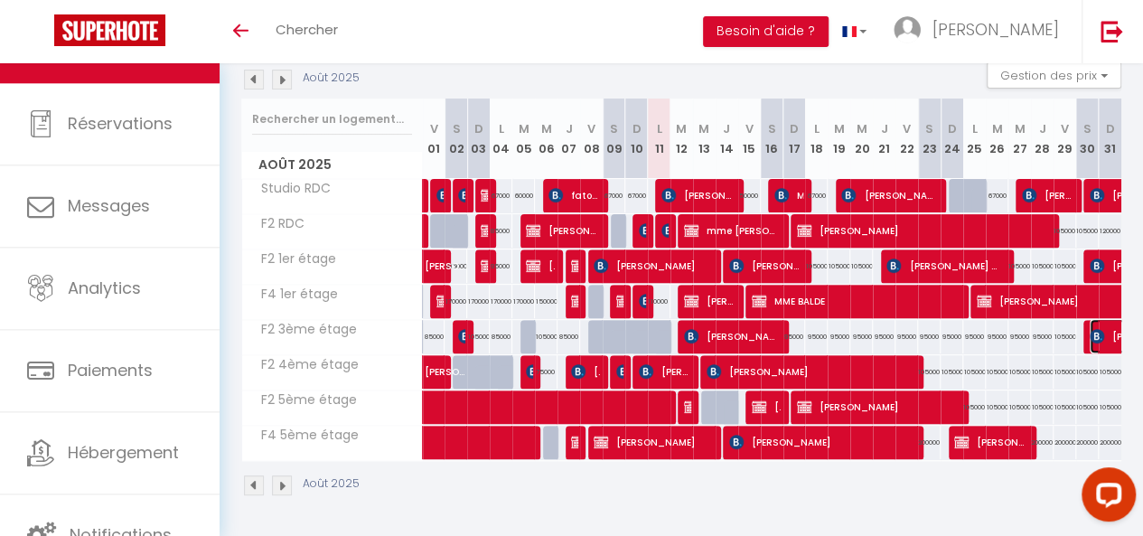
click at [1089, 331] on img at bounding box center [1096, 336] width 14 height 14
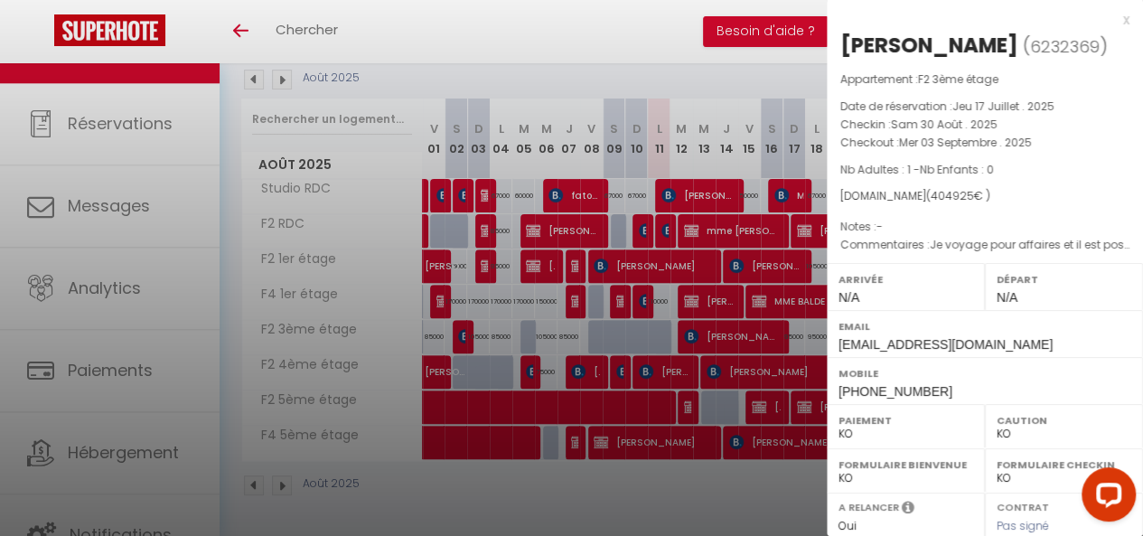
click at [645, 402] on div at bounding box center [571, 268] width 1143 height 536
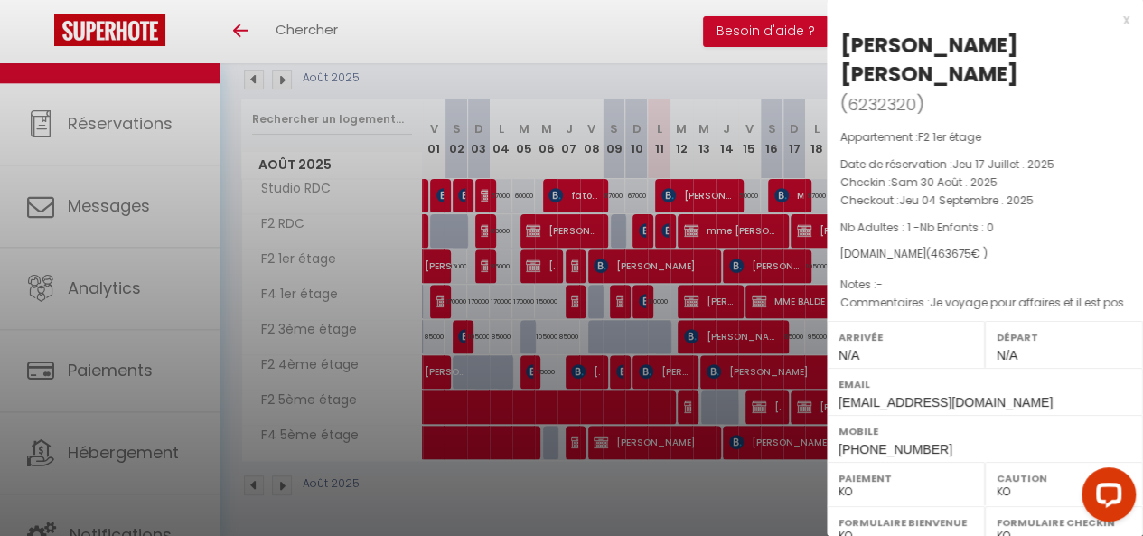
click at [671, 406] on div at bounding box center [571, 268] width 1143 height 536
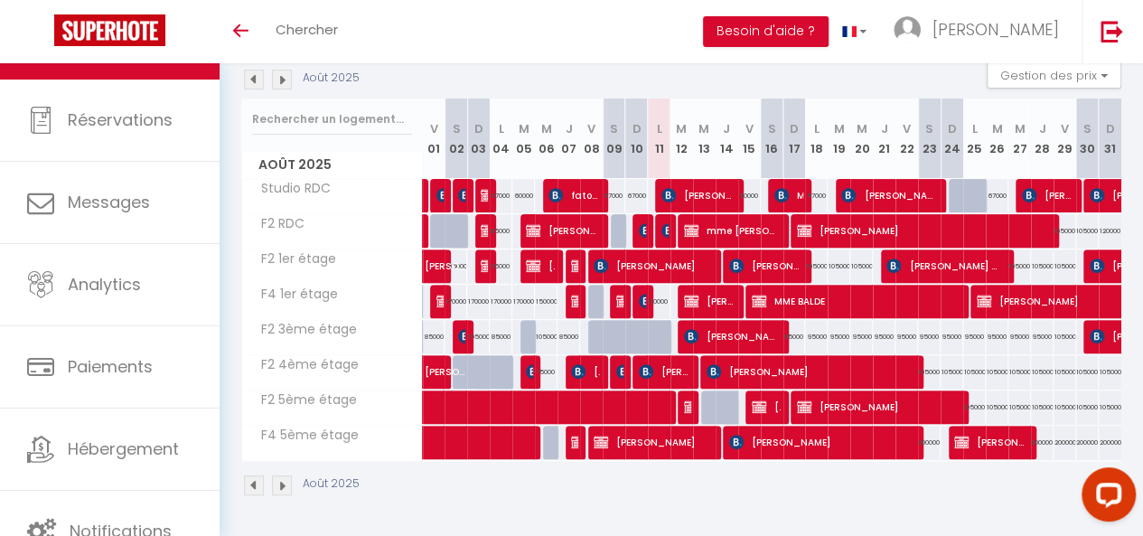
click at [280, 73] on img at bounding box center [282, 80] width 20 height 20
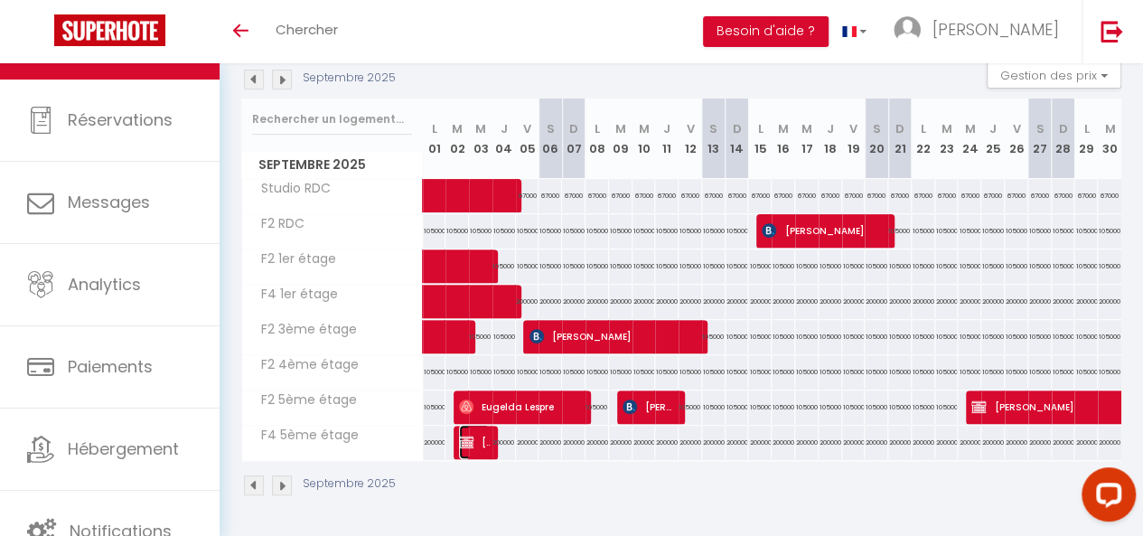
click at [476, 438] on span "[PERSON_NAME]" at bounding box center [474, 442] width 30 height 34
select select "OK"
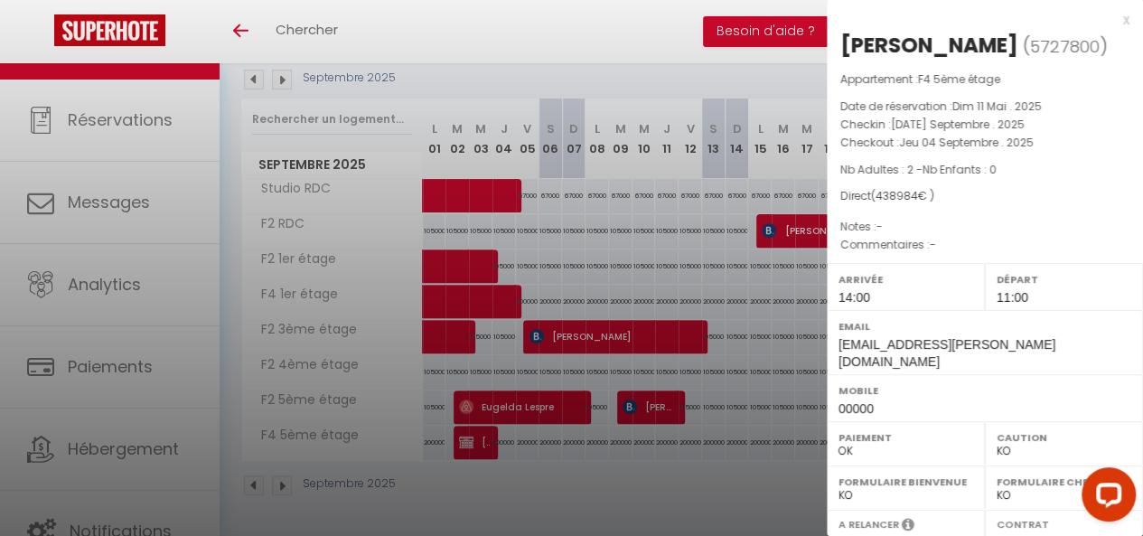
click at [528, 394] on div at bounding box center [571, 268] width 1143 height 536
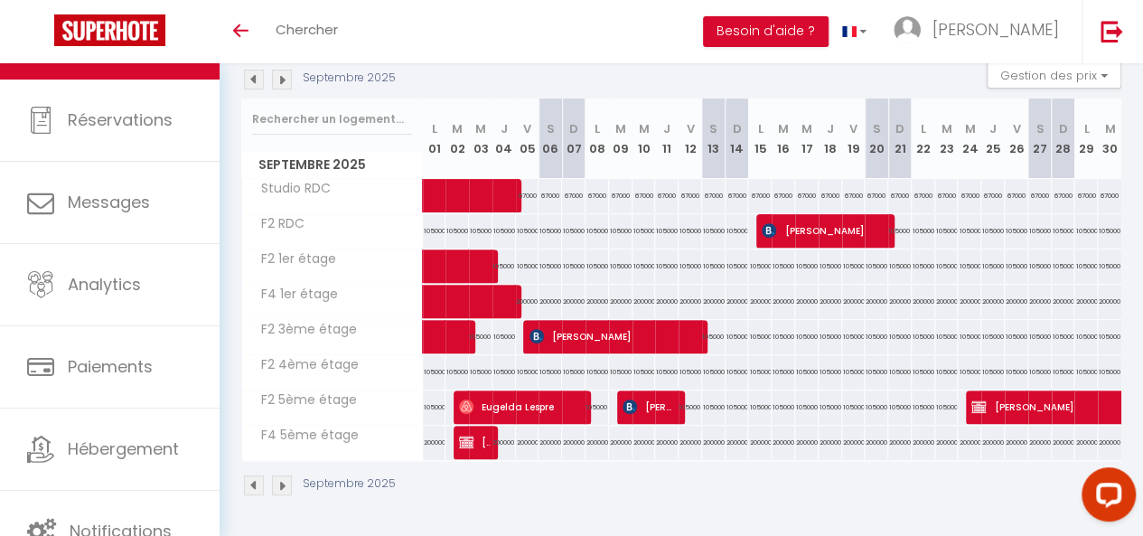
click at [285, 475] on img at bounding box center [282, 485] width 20 height 20
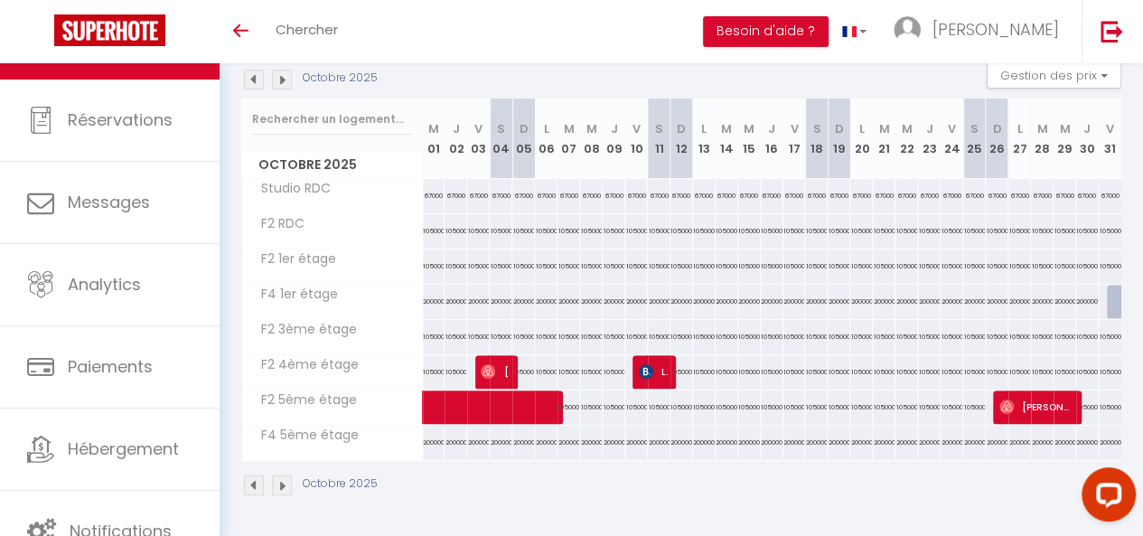
click at [253, 475] on img at bounding box center [254, 485] width 20 height 20
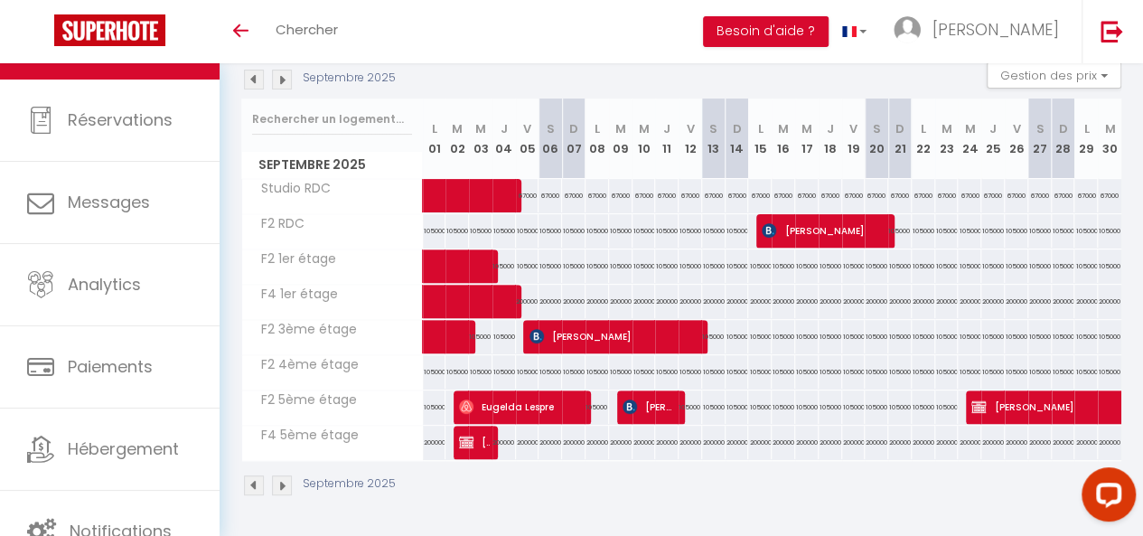
click at [251, 475] on img at bounding box center [254, 485] width 20 height 20
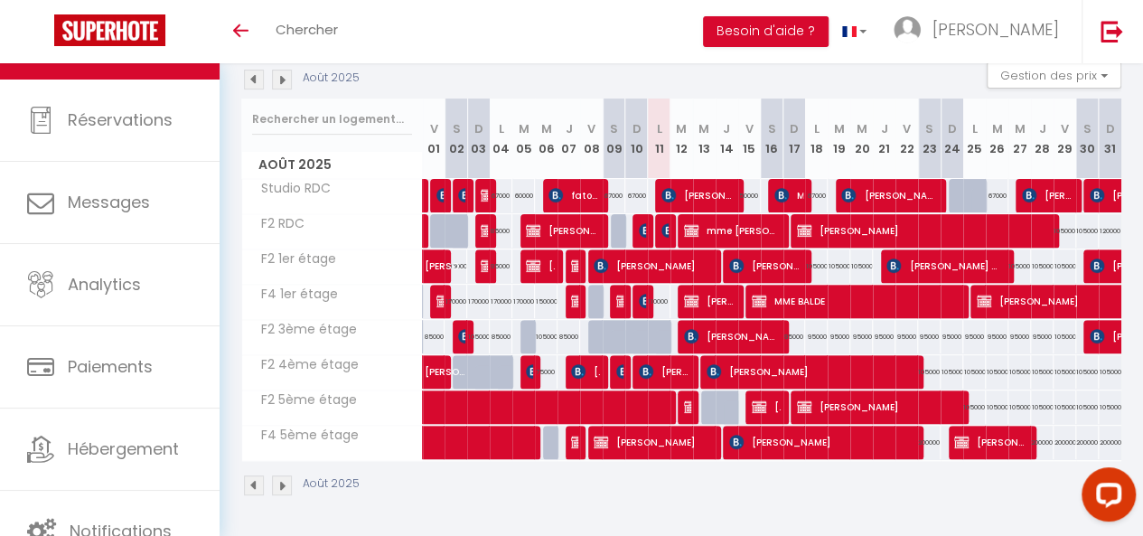
click at [282, 79] on img at bounding box center [282, 80] width 20 height 20
